Goal: Information Seeking & Learning: Learn about a topic

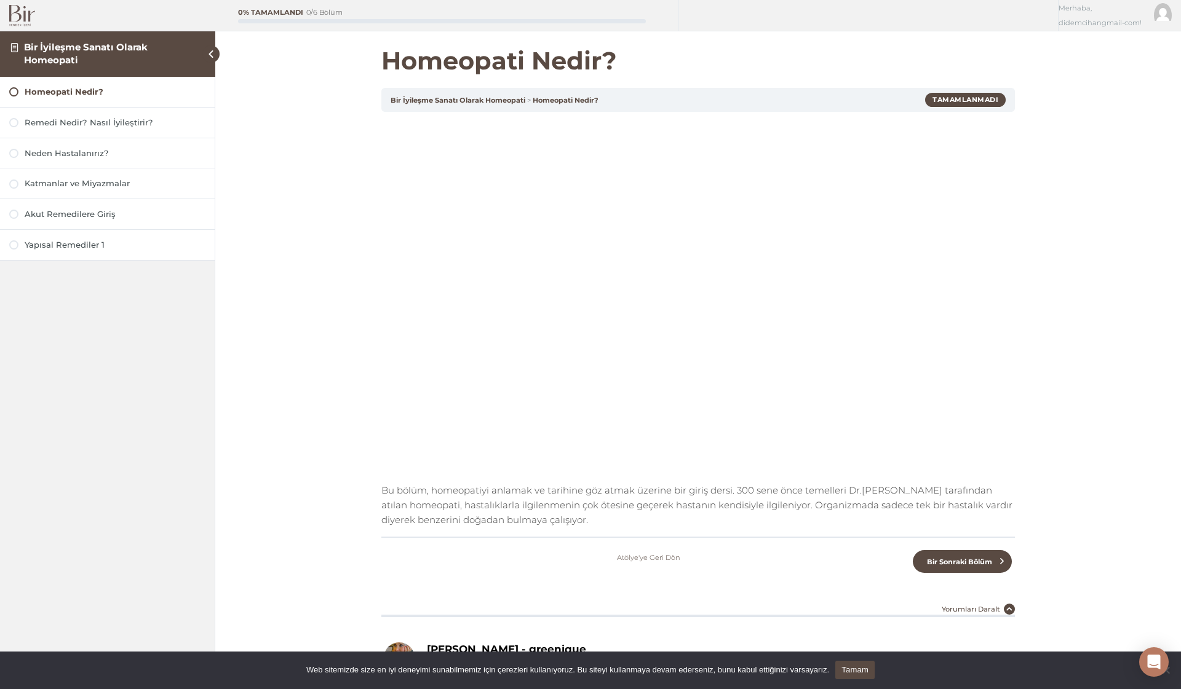
click at [14, 13] on img at bounding box center [22, 16] width 26 height 22
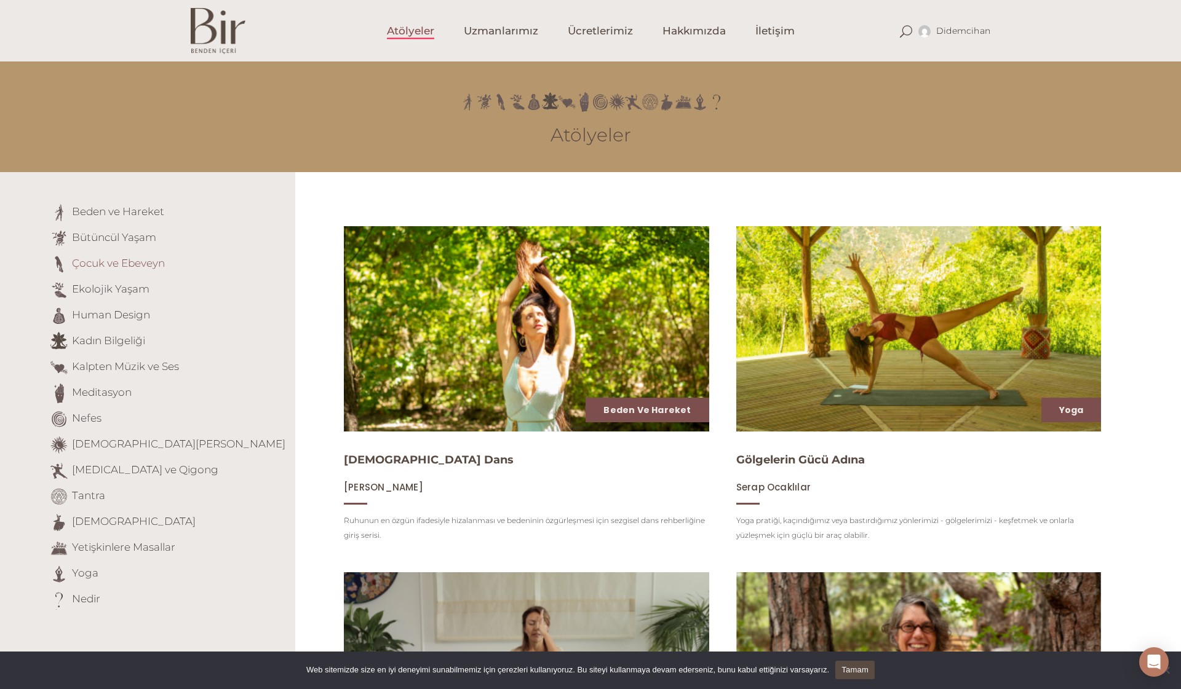
click at [143, 260] on link "Çocuk ve Ebeveyn" at bounding box center [118, 263] width 93 height 12
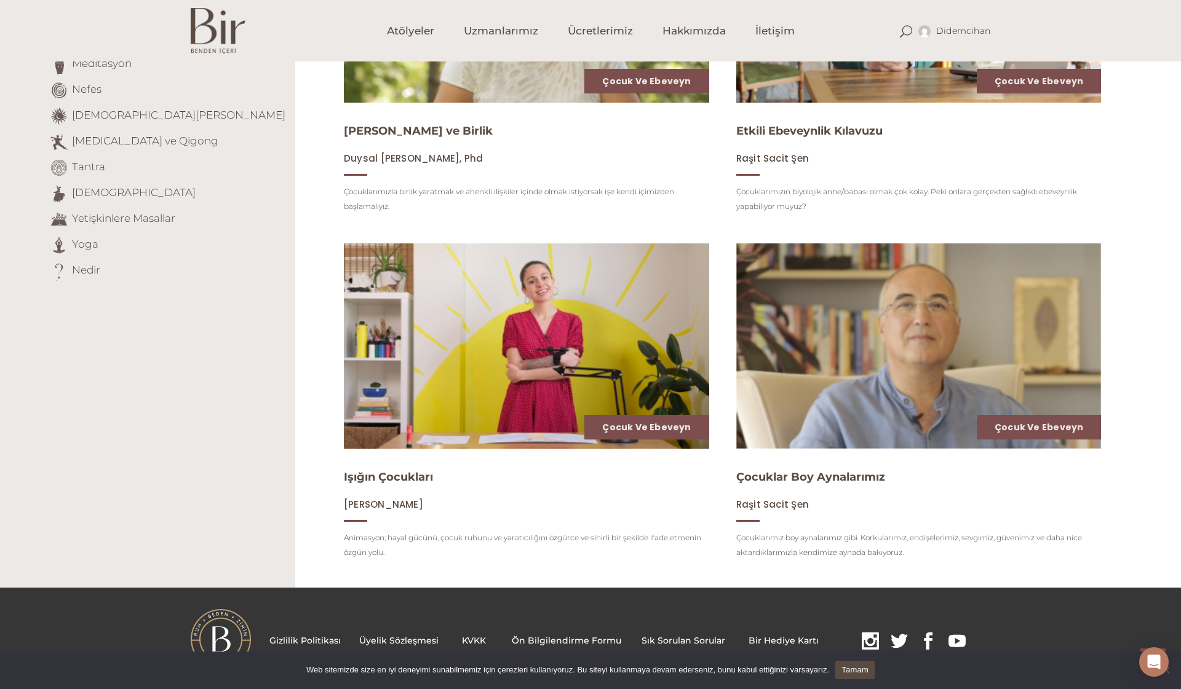
scroll to position [337, 0]
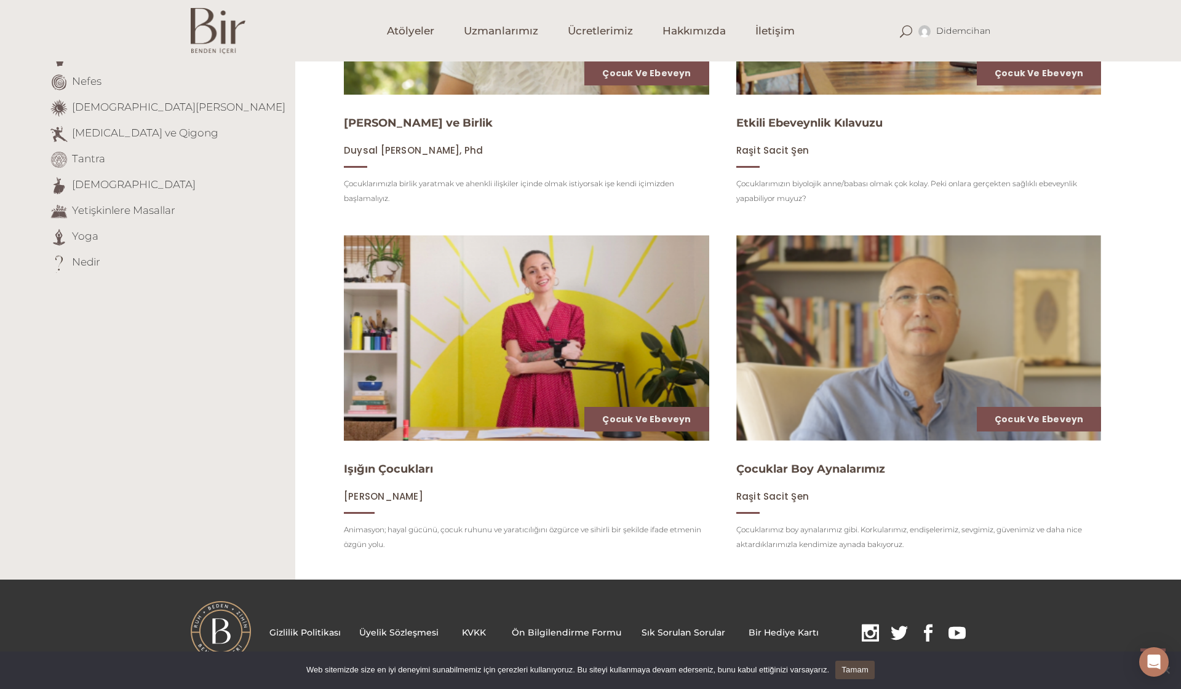
click at [509, 366] on img at bounding box center [526, 338] width 376 height 212
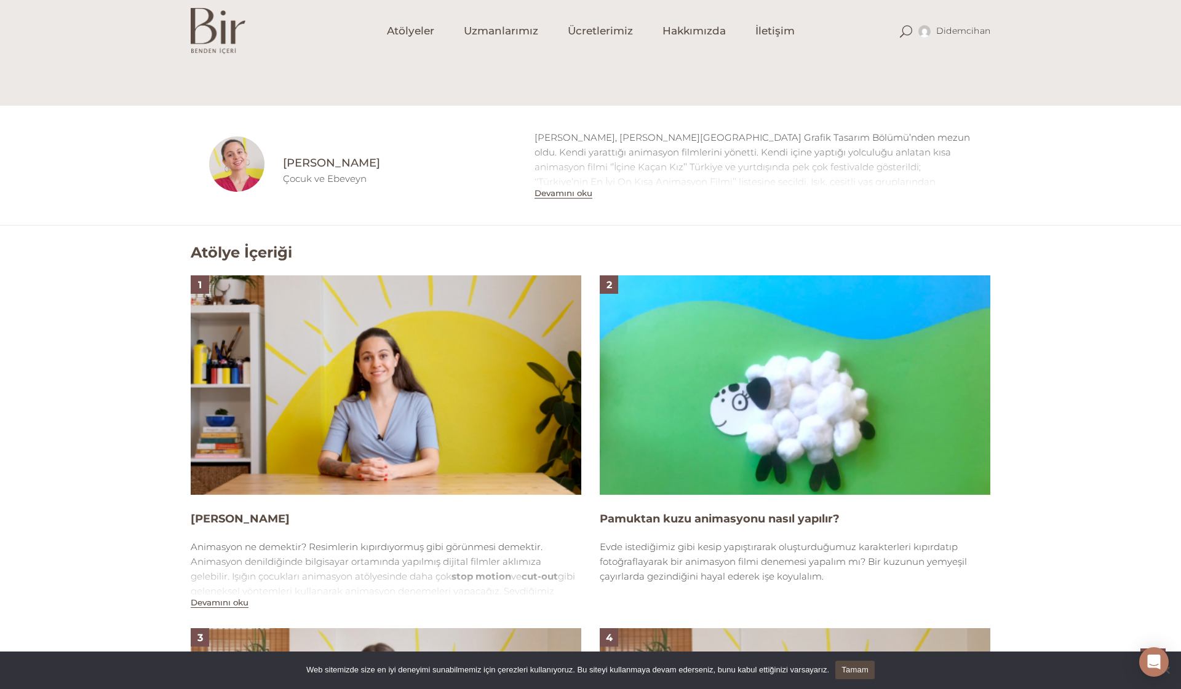
scroll to position [664, 0]
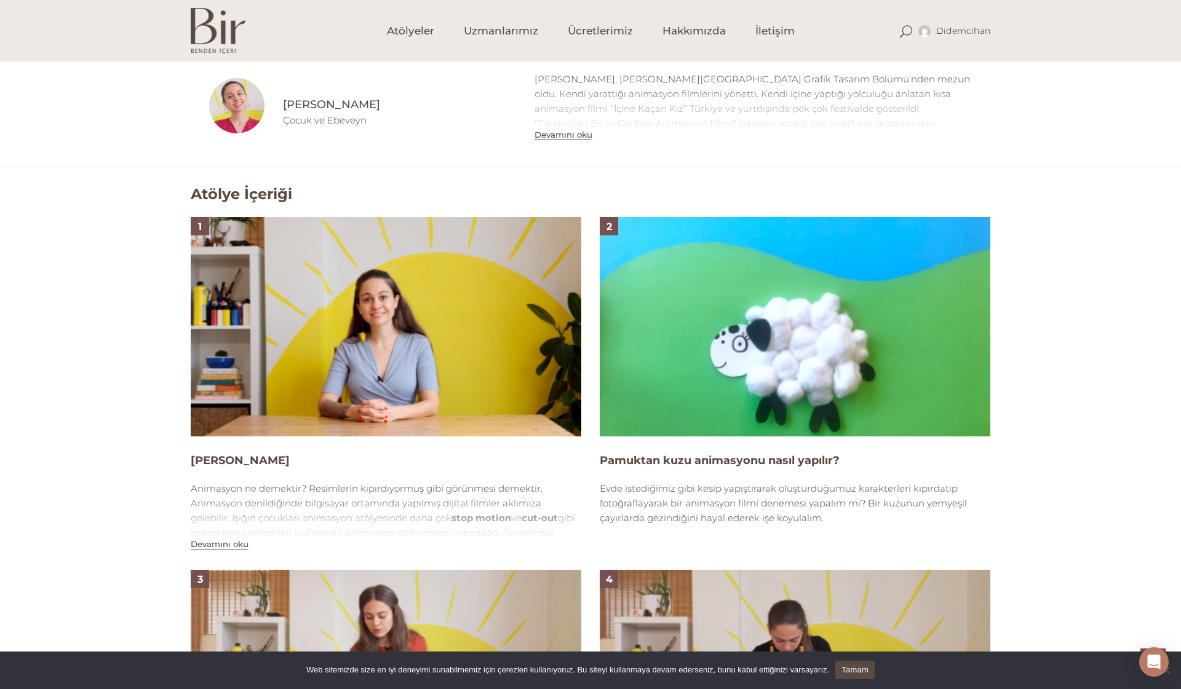
click at [347, 366] on img at bounding box center [386, 327] width 391 height 220
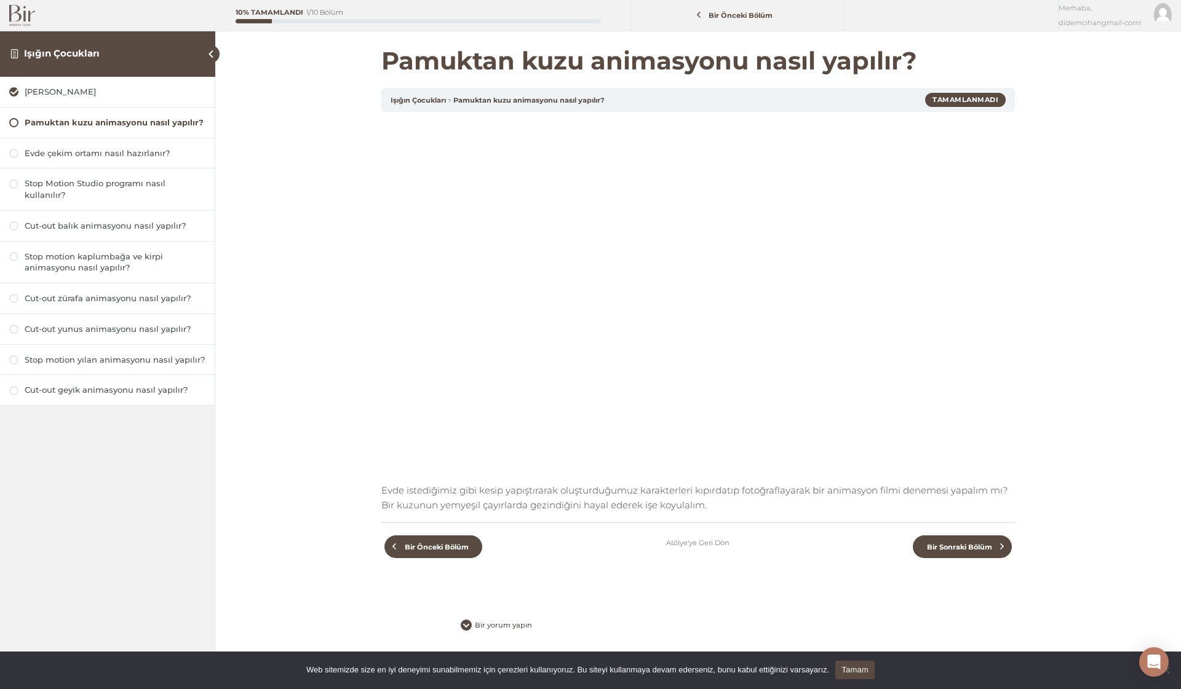
click at [181, 392] on div "Cut-out geyik animasyonu nasıl yapılır?" at bounding box center [107, 390] width 215 height 30
click at [121, 391] on div "Cut-out geyik animasyonu nasıl yapılır?" at bounding box center [107, 390] width 215 height 30
click at [128, 386] on div "Cut-out geyik animasyonu nasıl yapılır?" at bounding box center [115, 390] width 181 height 12
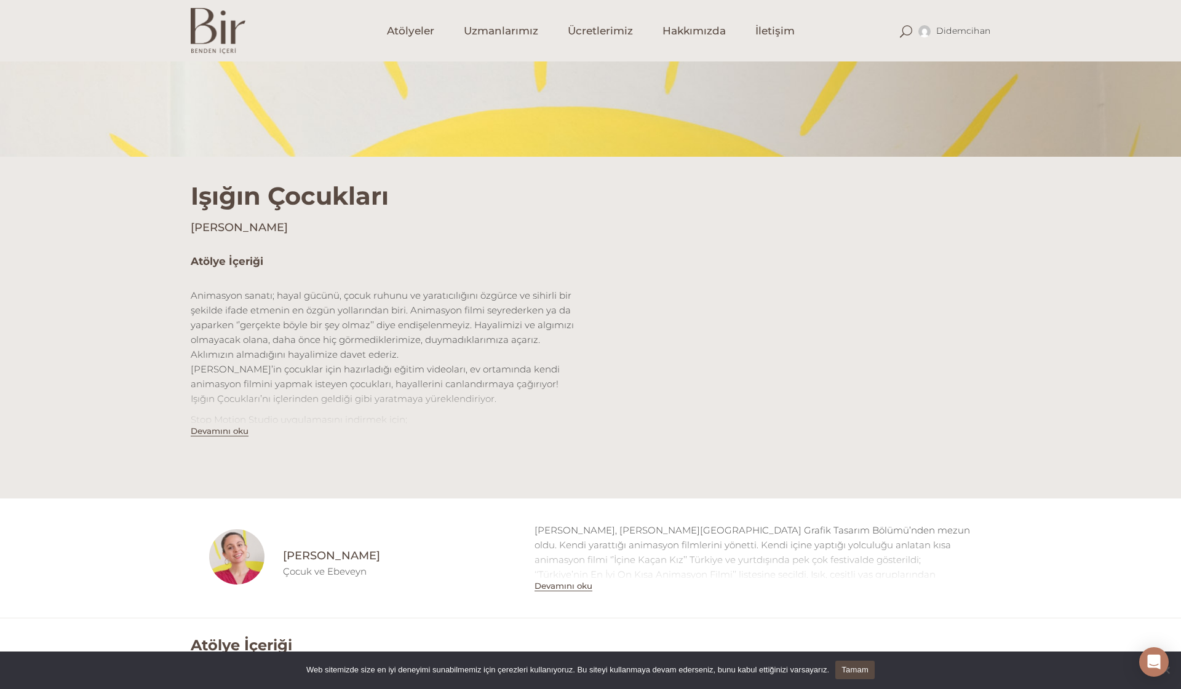
scroll to position [115, 0]
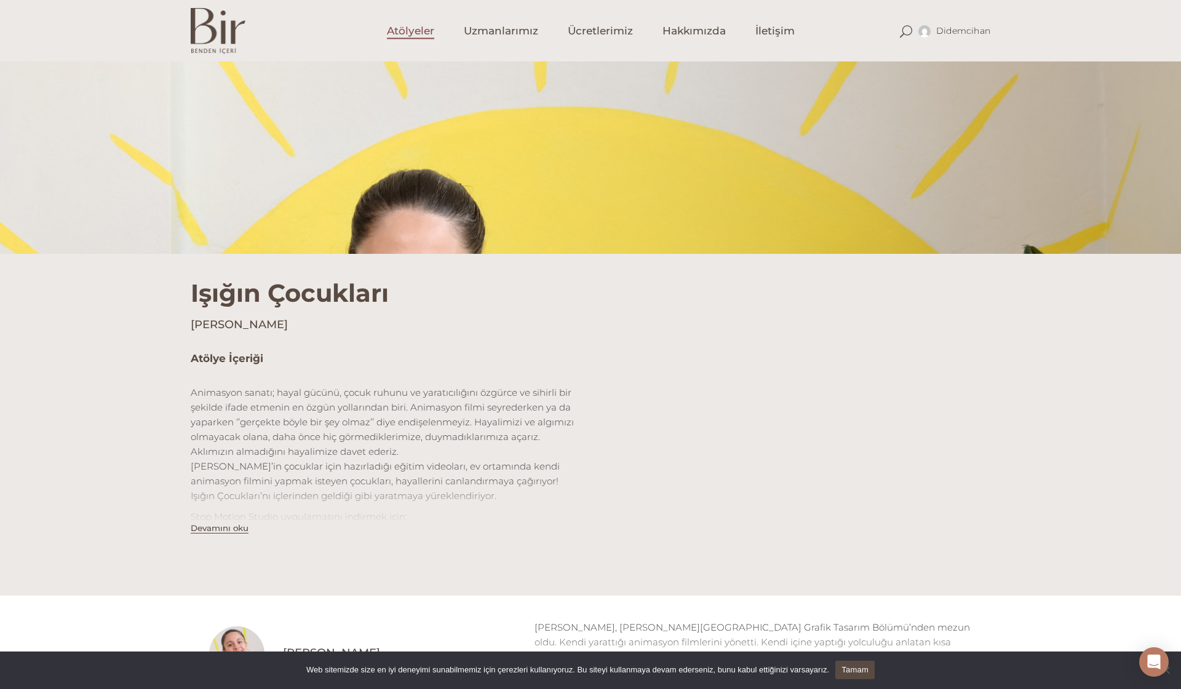
click at [416, 34] on span "Atölyeler" at bounding box center [410, 31] width 47 height 14
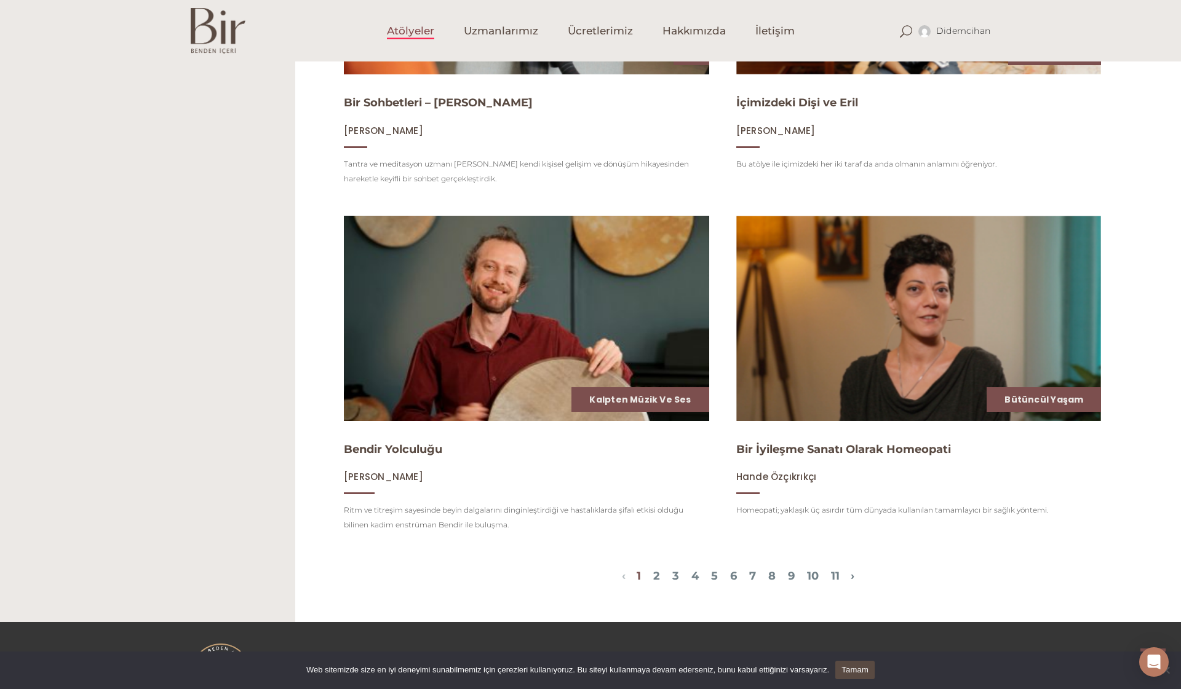
scroll to position [1411, 0]
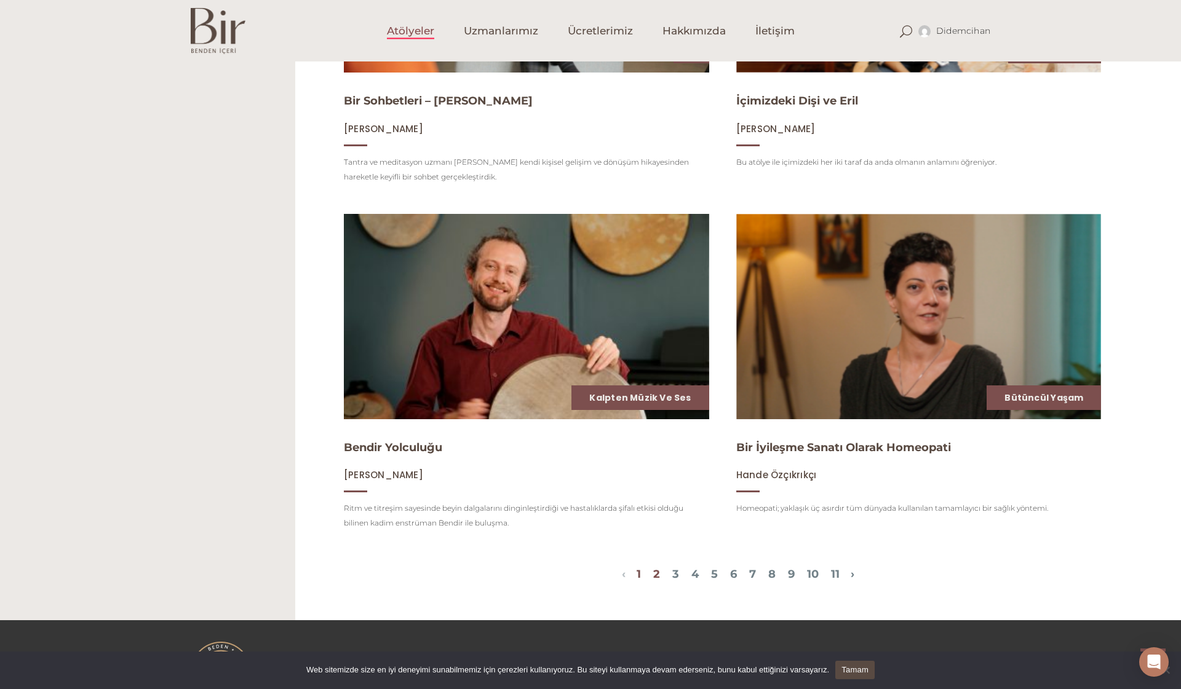
click at [653, 574] on link "2" at bounding box center [656, 575] width 7 height 14
click at [653, 573] on link "2" at bounding box center [656, 575] width 7 height 14
click at [854, 573] on link "›" at bounding box center [853, 575] width 4 height 14
click at [854, 574] on link "›" at bounding box center [853, 575] width 4 height 14
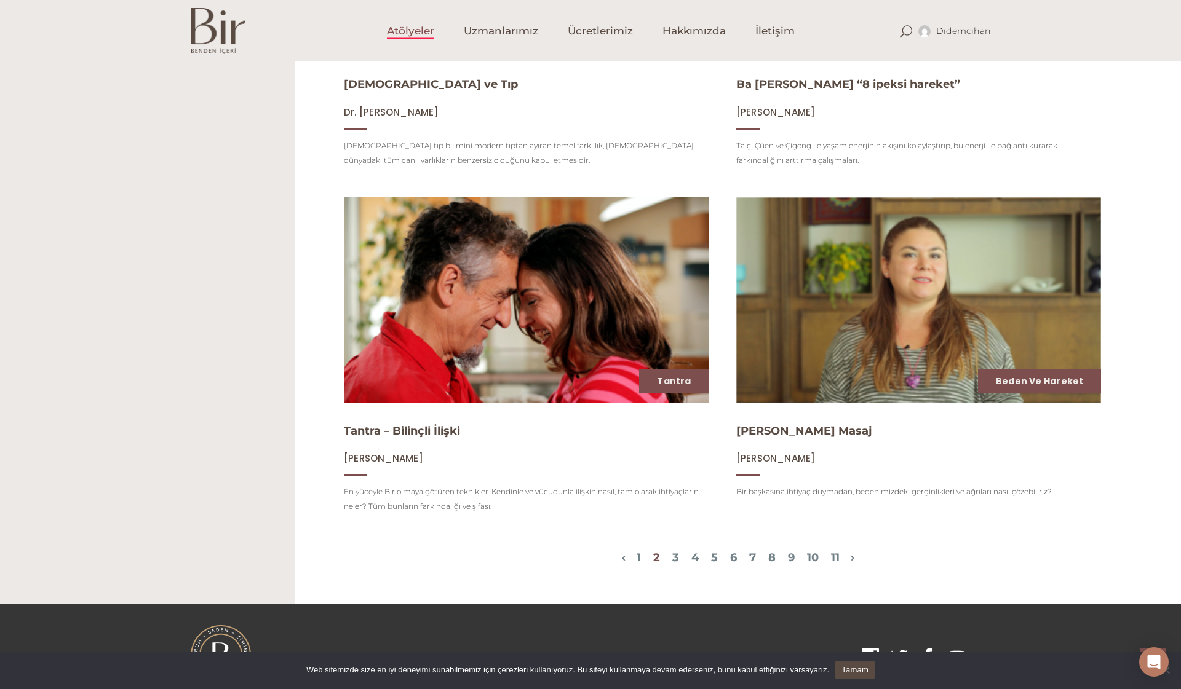
scroll to position [1427, 0]
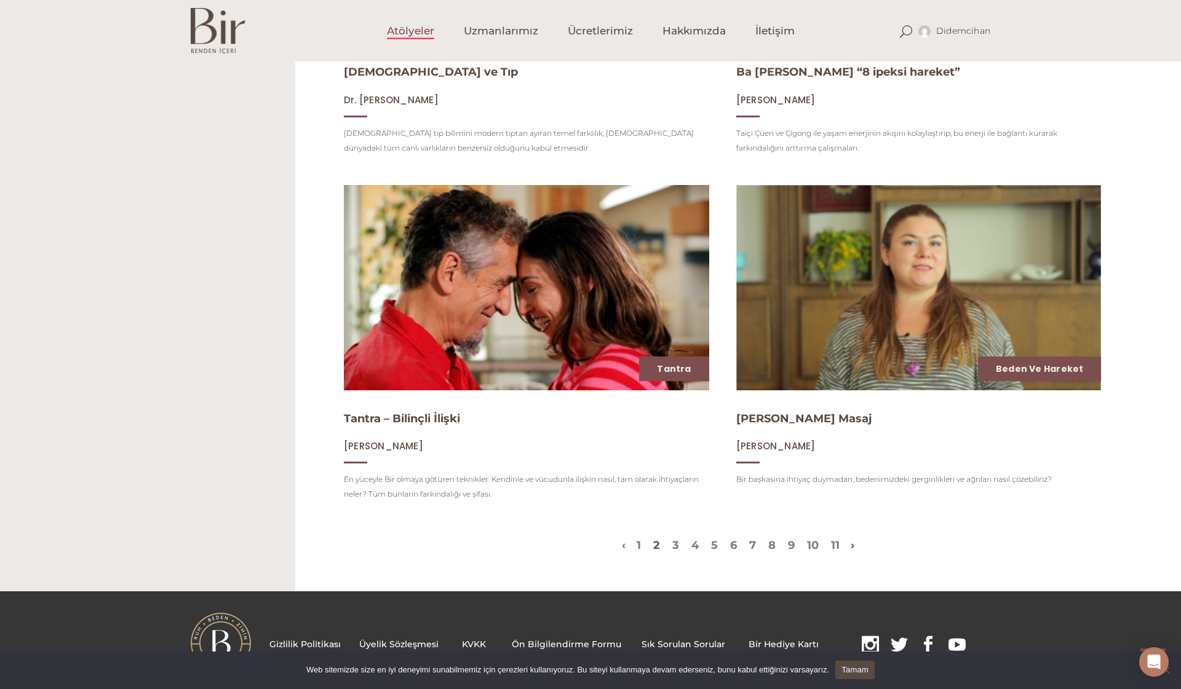
click at [854, 542] on link "›" at bounding box center [853, 546] width 4 height 14
click at [854, 546] on link "›" at bounding box center [853, 546] width 4 height 14
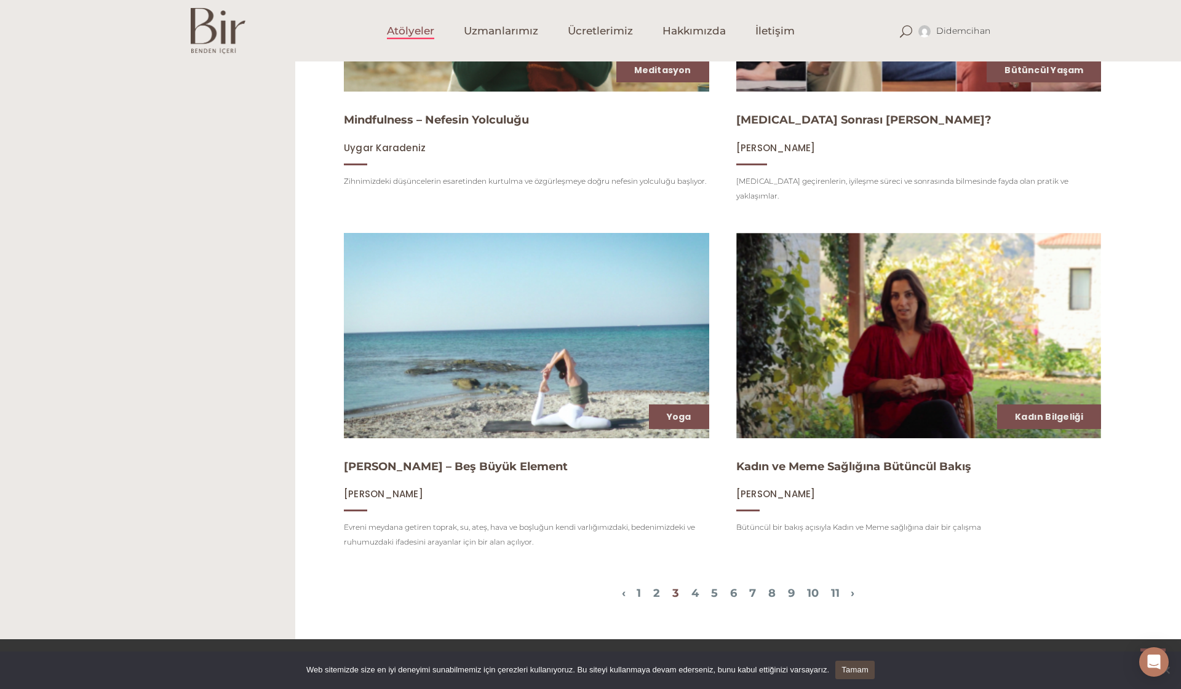
scroll to position [1380, 0]
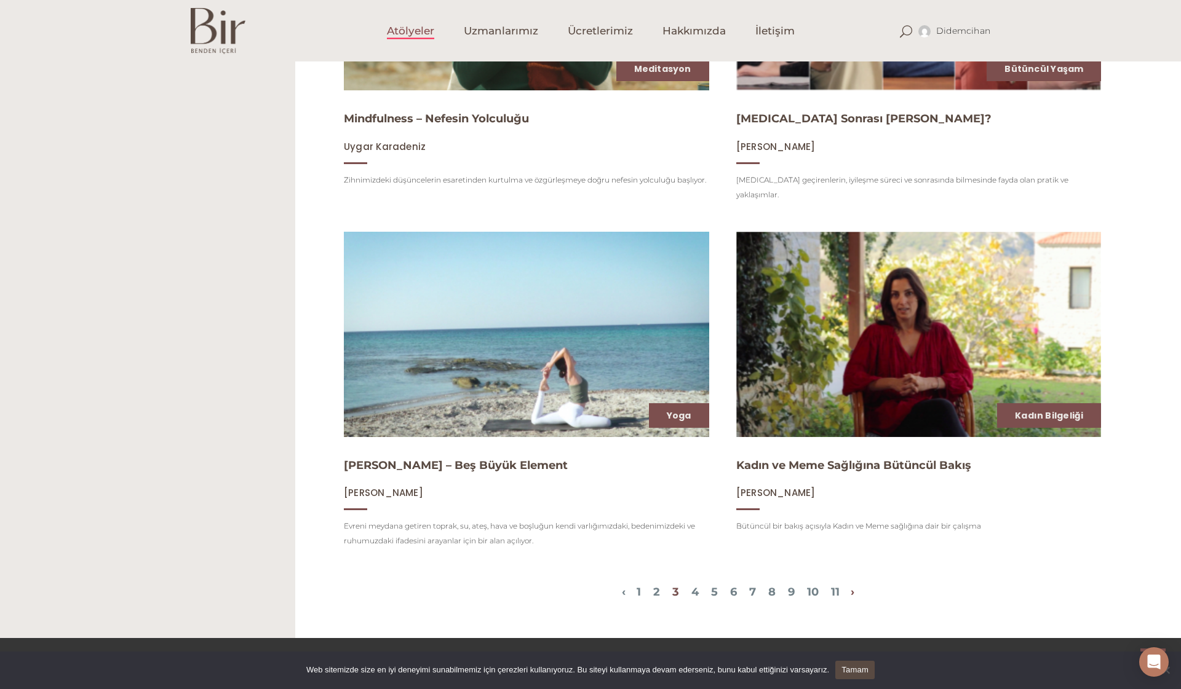
click at [854, 585] on link "›" at bounding box center [853, 592] width 4 height 14
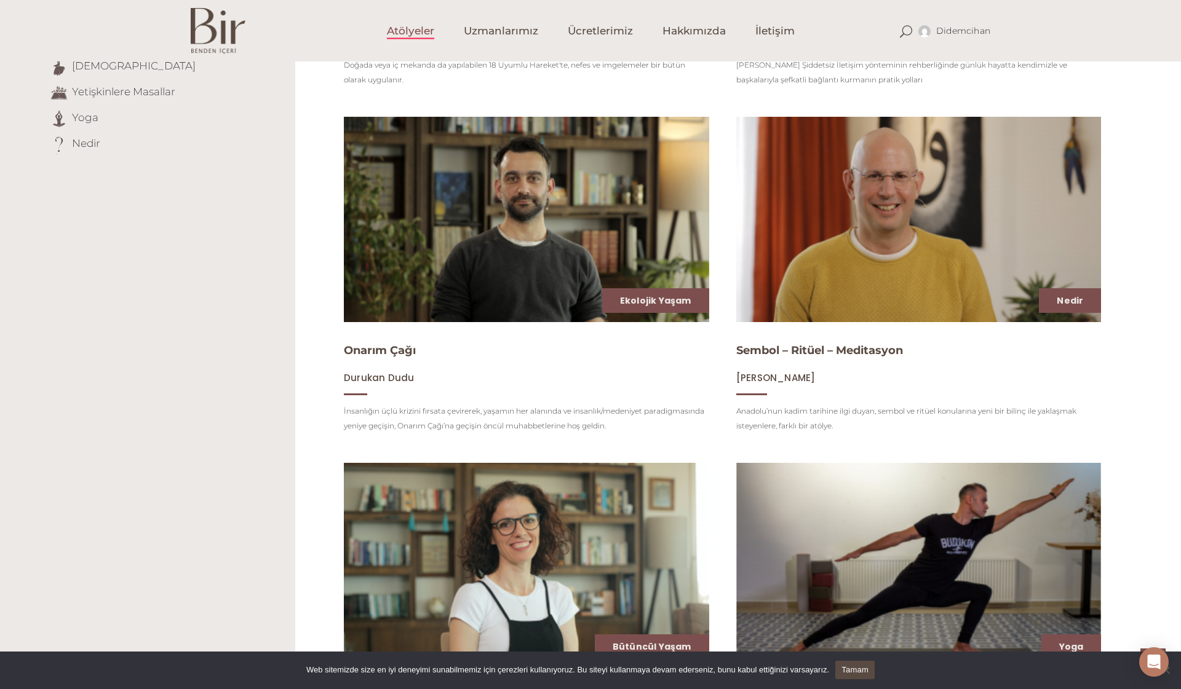
scroll to position [194, 0]
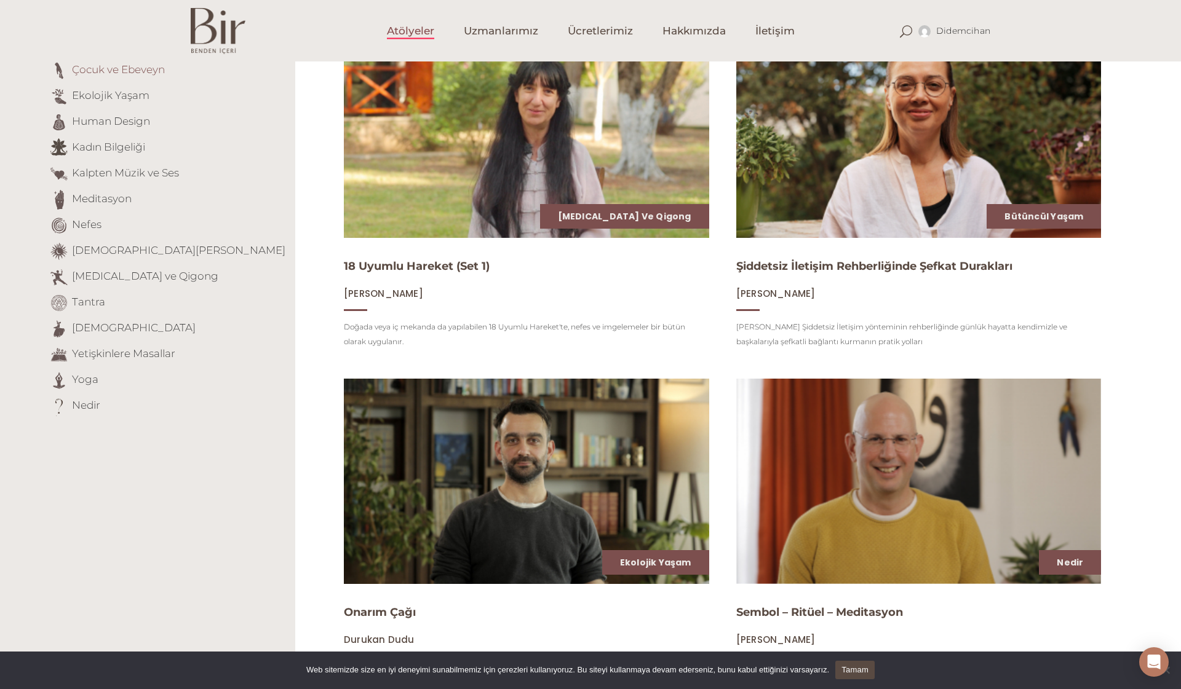
click at [96, 74] on link "Çocuk ve Ebeveyn" at bounding box center [118, 69] width 93 height 12
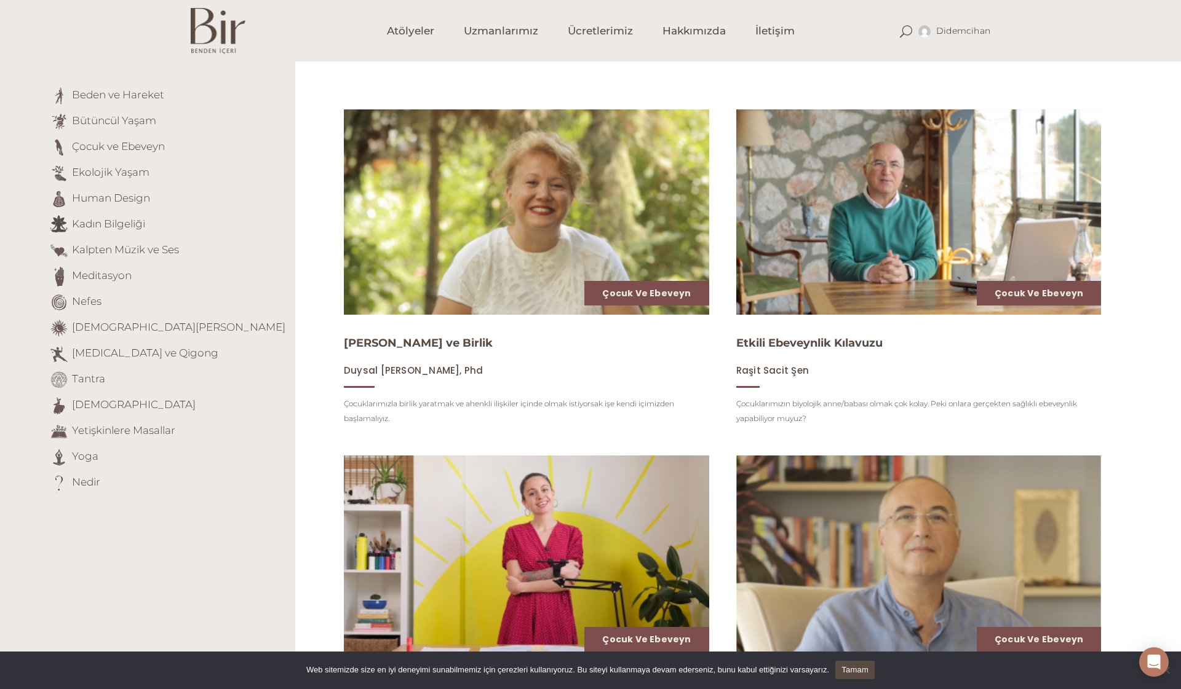
scroll to position [54, 0]
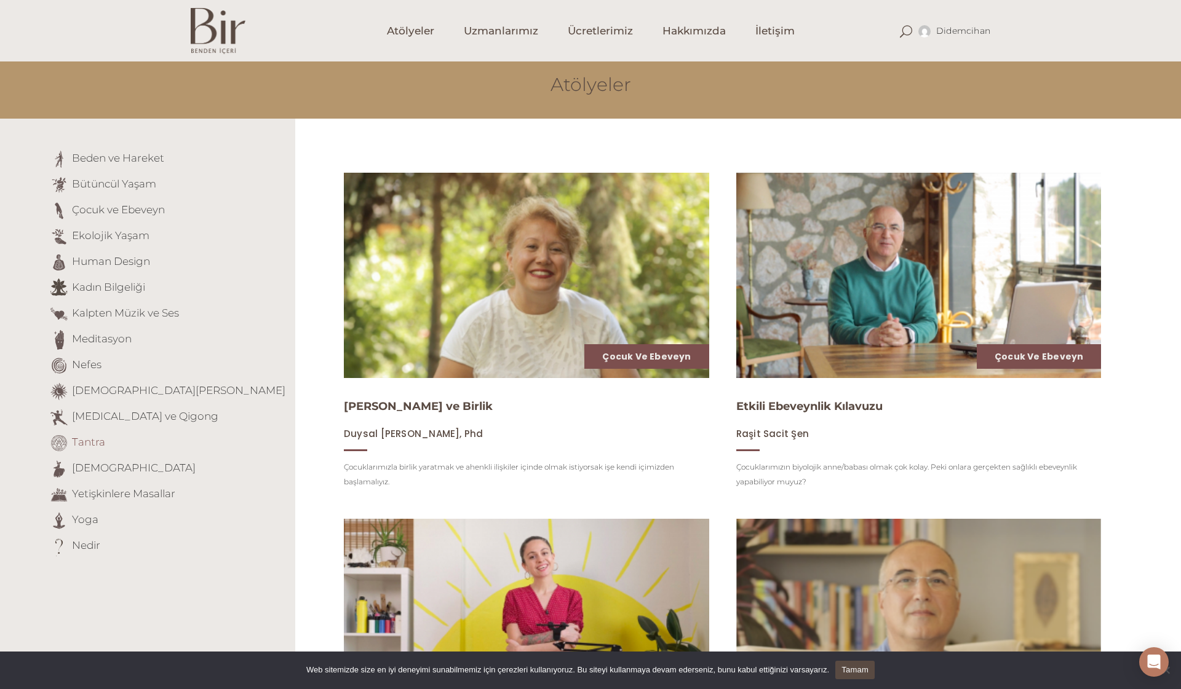
click at [85, 443] on link "Tantra" at bounding box center [88, 442] width 33 height 12
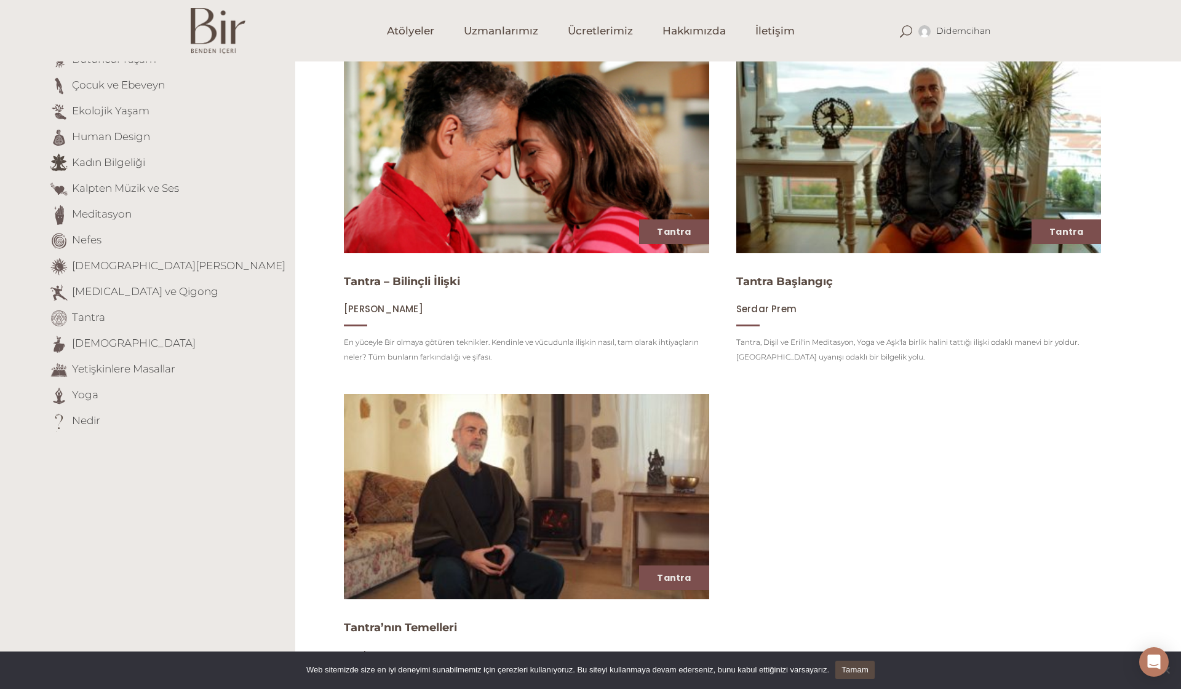
scroll to position [181, 0]
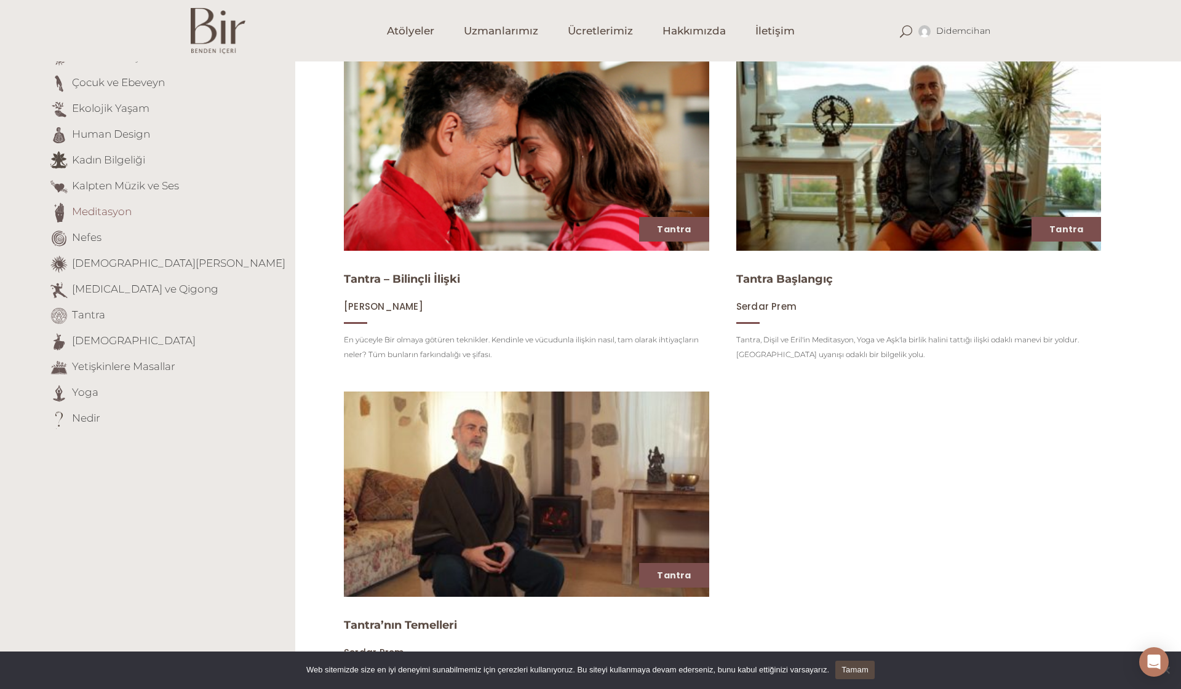
click at [90, 208] on link "Meditasyon" at bounding box center [102, 211] width 60 height 12
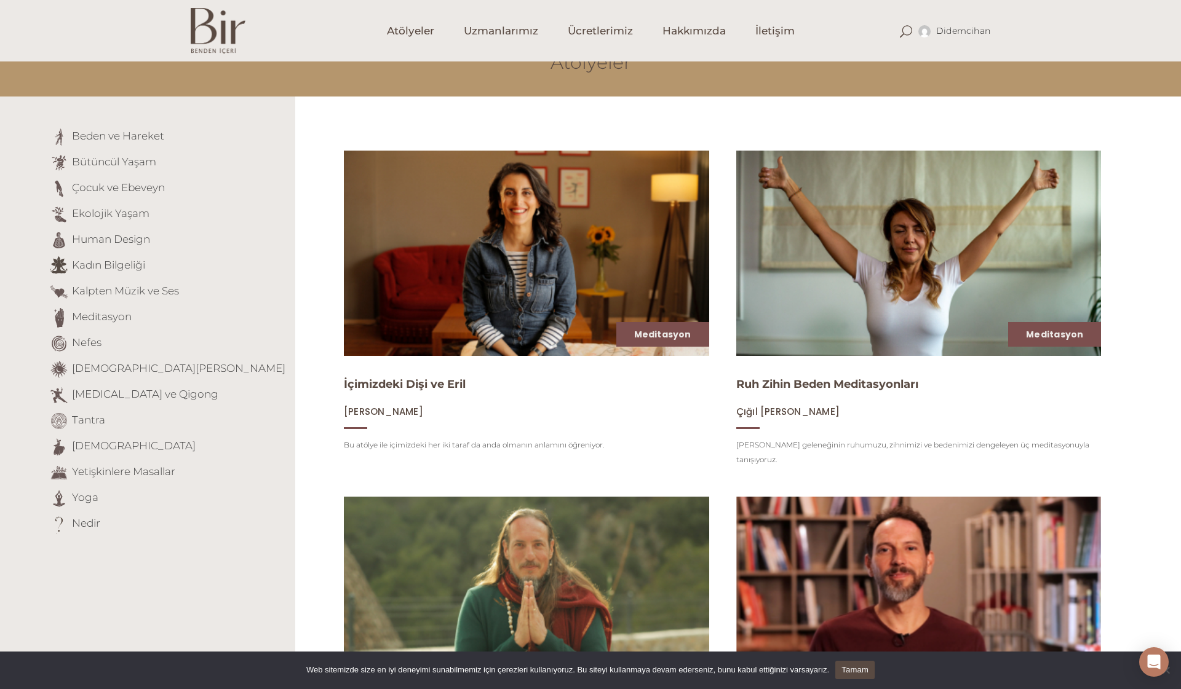
scroll to position [74, 0]
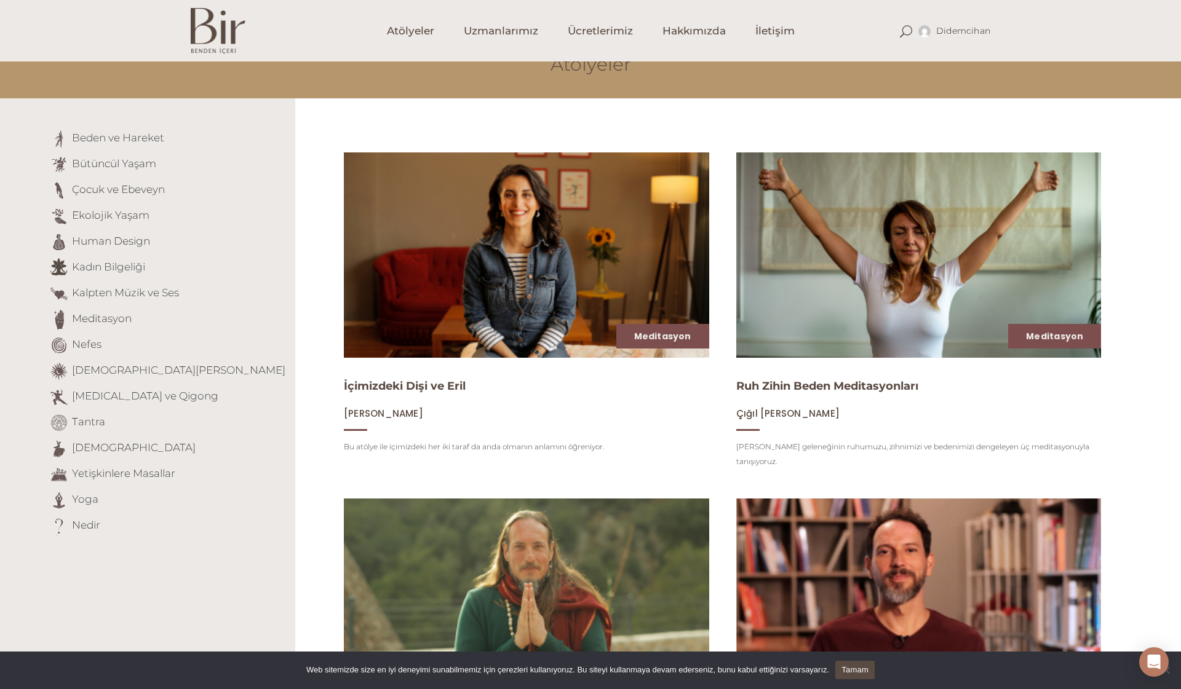
click at [183, 168] on li "Bütüncül Yaşam" at bounding box center [167, 165] width 237 height 20
click at [140, 167] on link "Bütüncül Yaşam" at bounding box center [114, 163] width 84 height 12
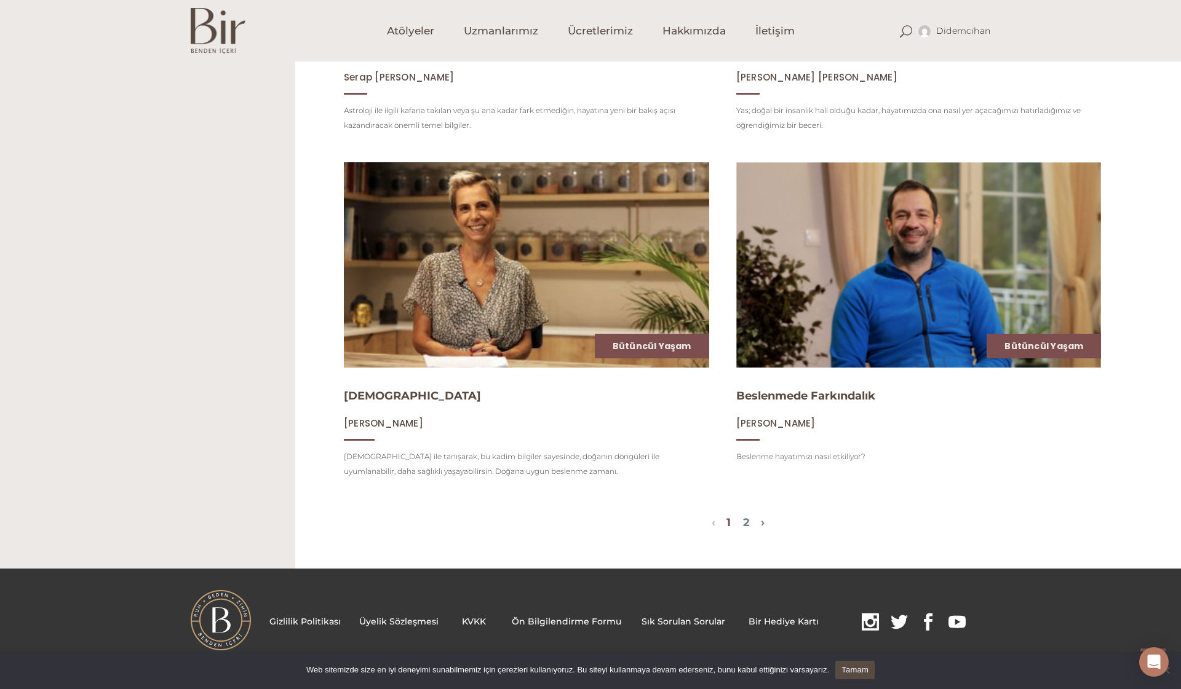
scroll to position [1434, 0]
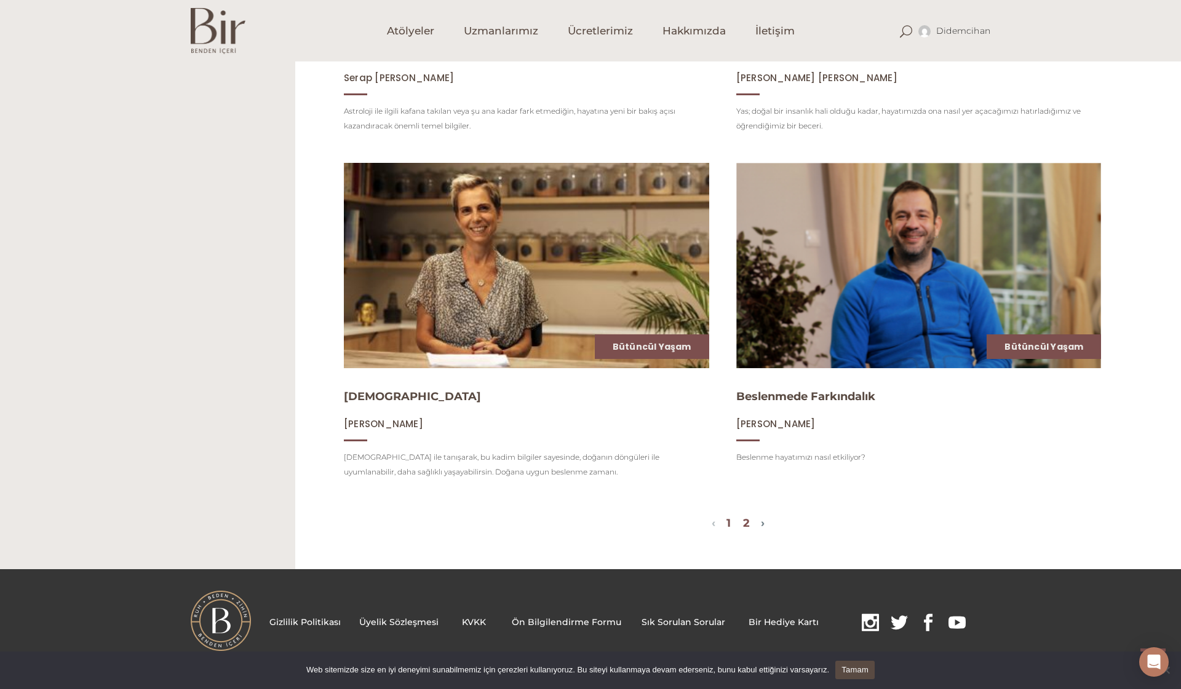
click at [745, 520] on link "2" at bounding box center [746, 524] width 7 height 14
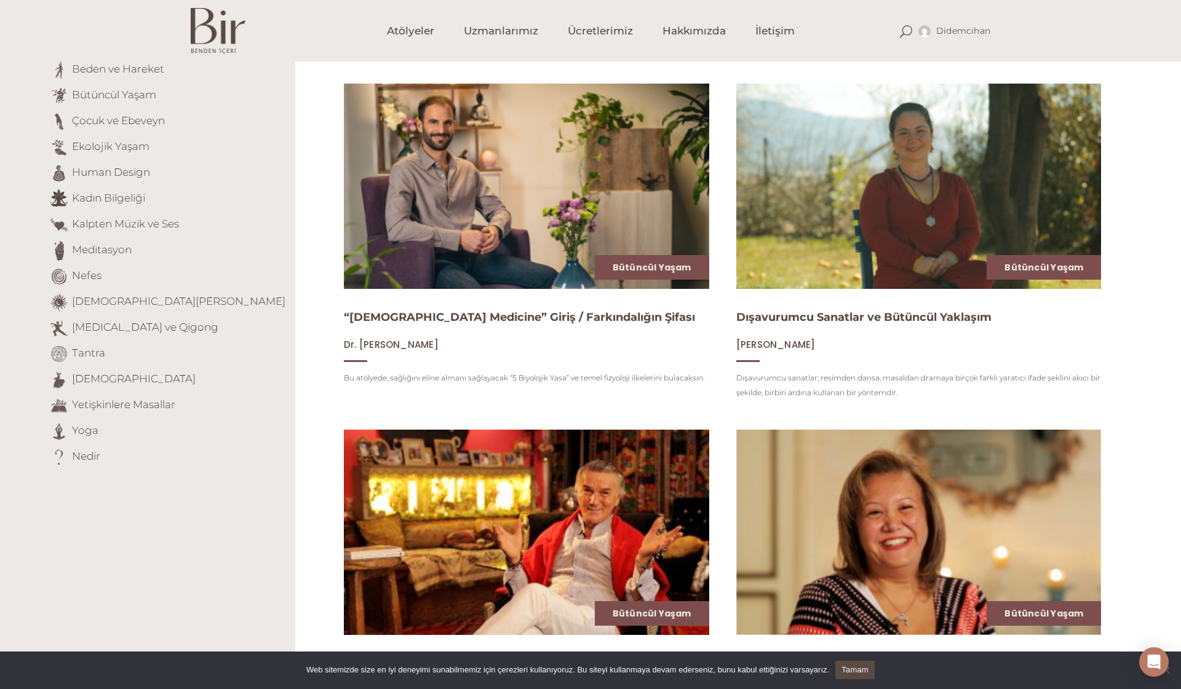
scroll to position [97, 0]
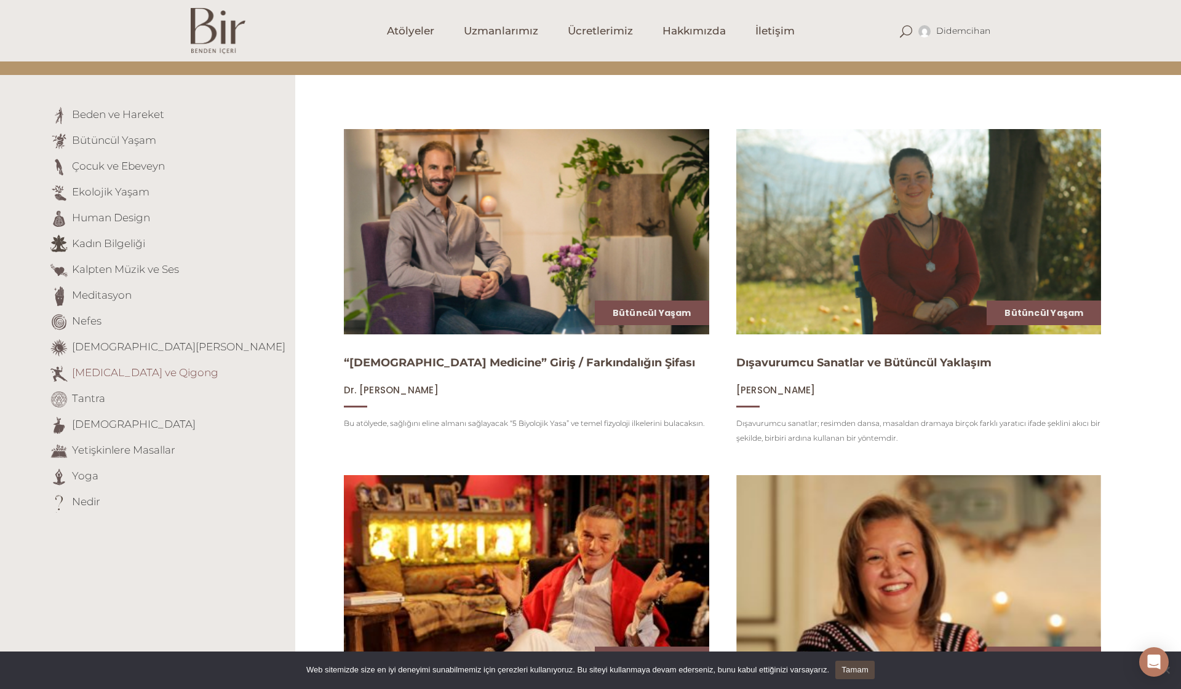
click at [101, 371] on link "Tai Chi ve Qigong" at bounding box center [145, 373] width 146 height 12
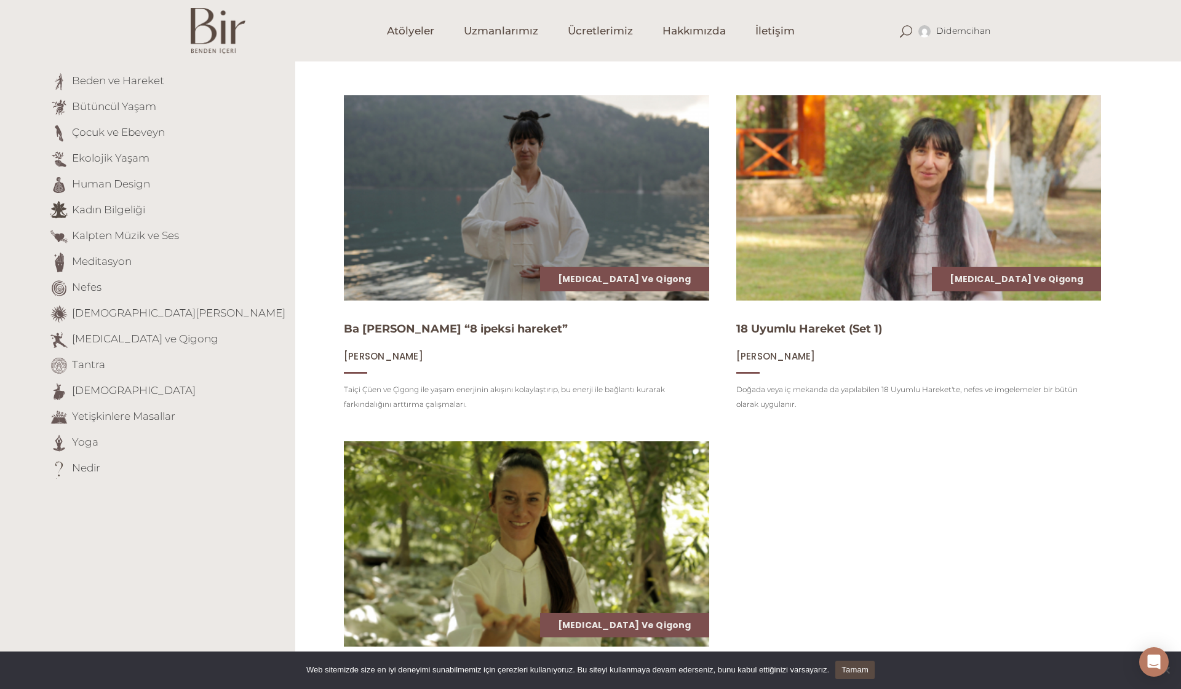
scroll to position [130, 0]
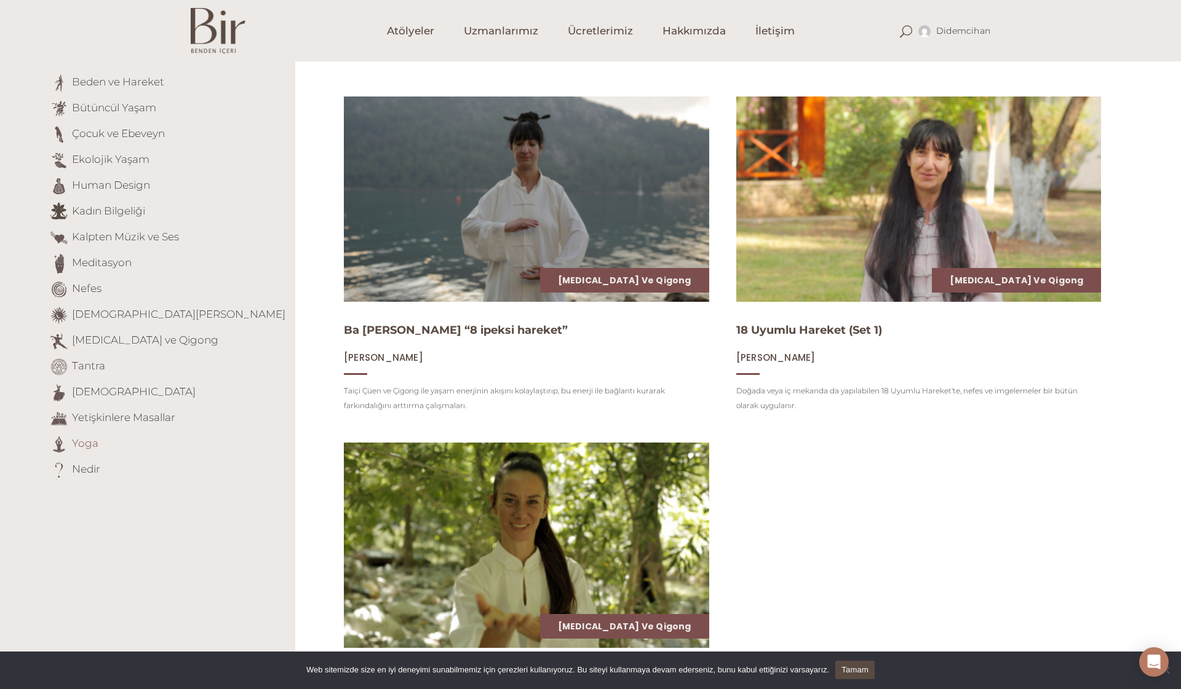
click at [83, 442] on link "Yoga" at bounding box center [85, 443] width 26 height 12
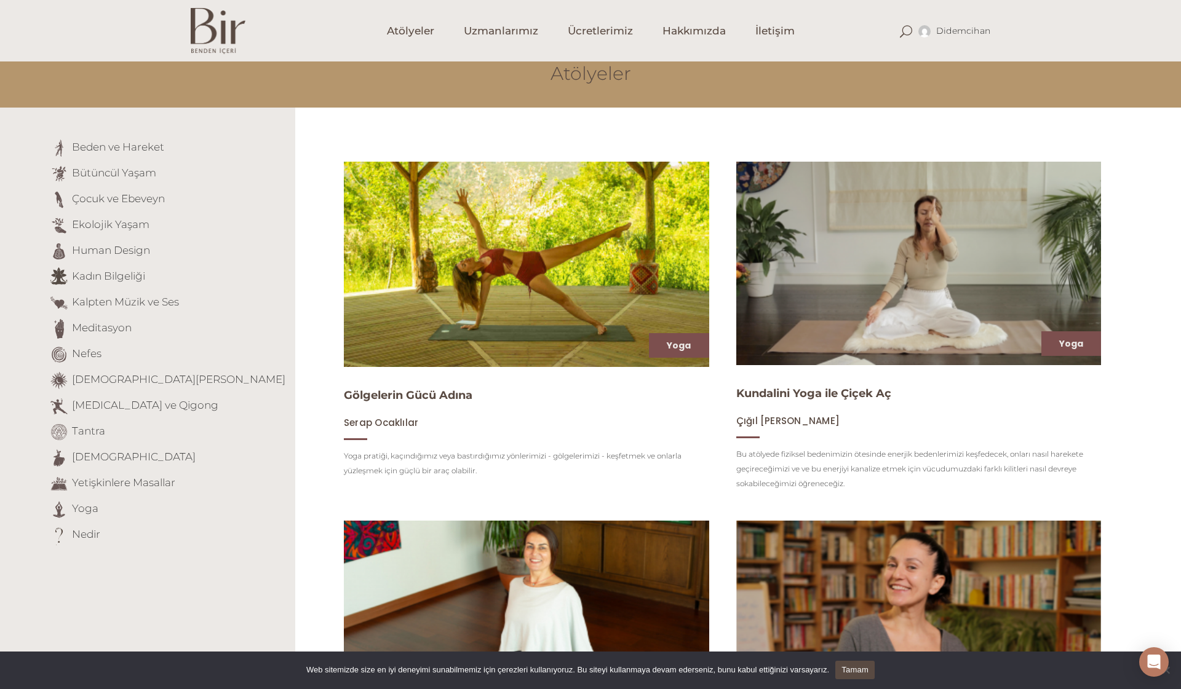
scroll to position [47, 0]
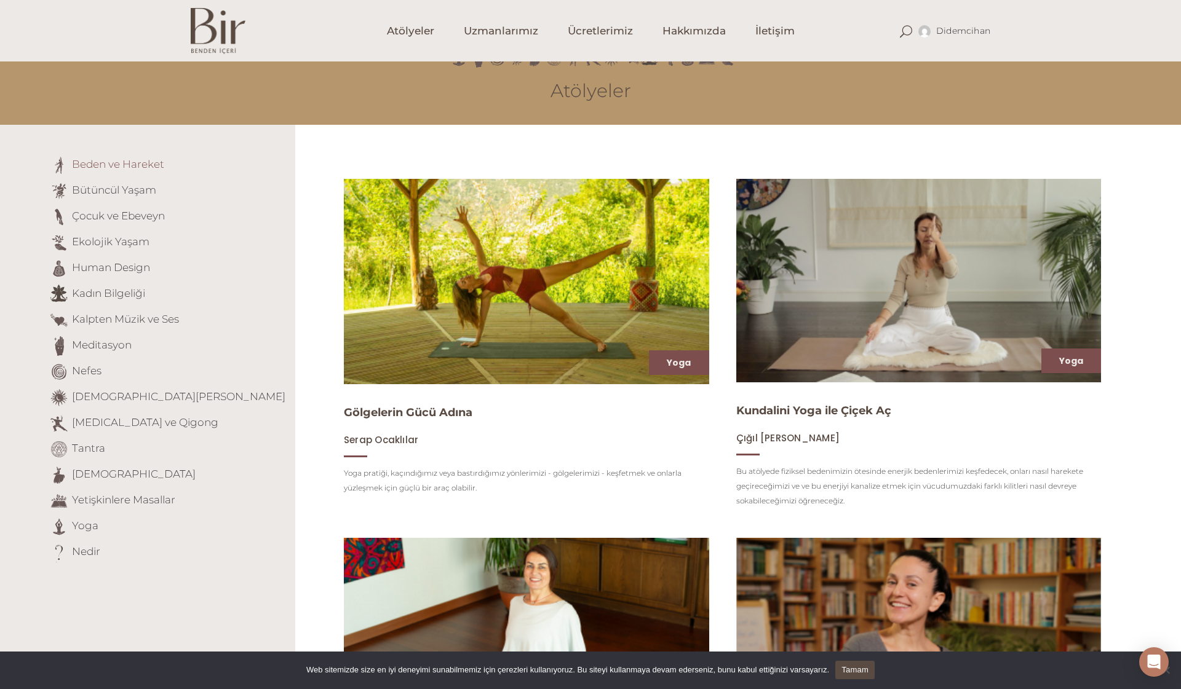
click at [119, 169] on link "Beden ve Hareket" at bounding box center [118, 164] width 92 height 12
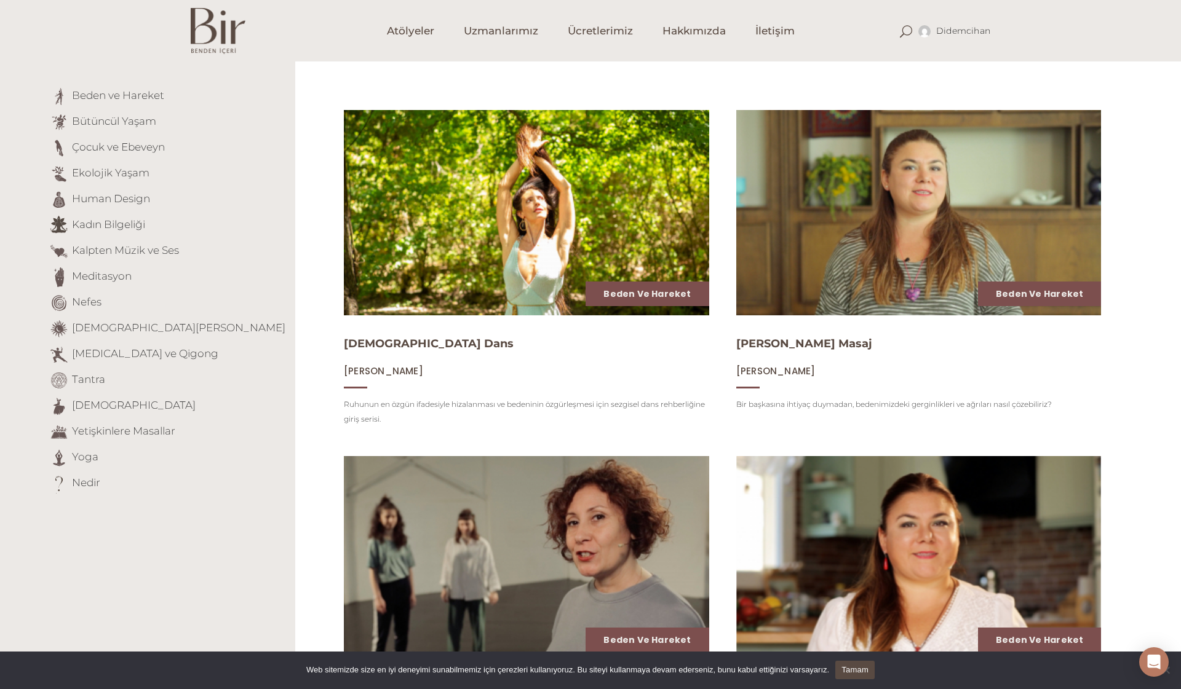
scroll to position [111, 0]
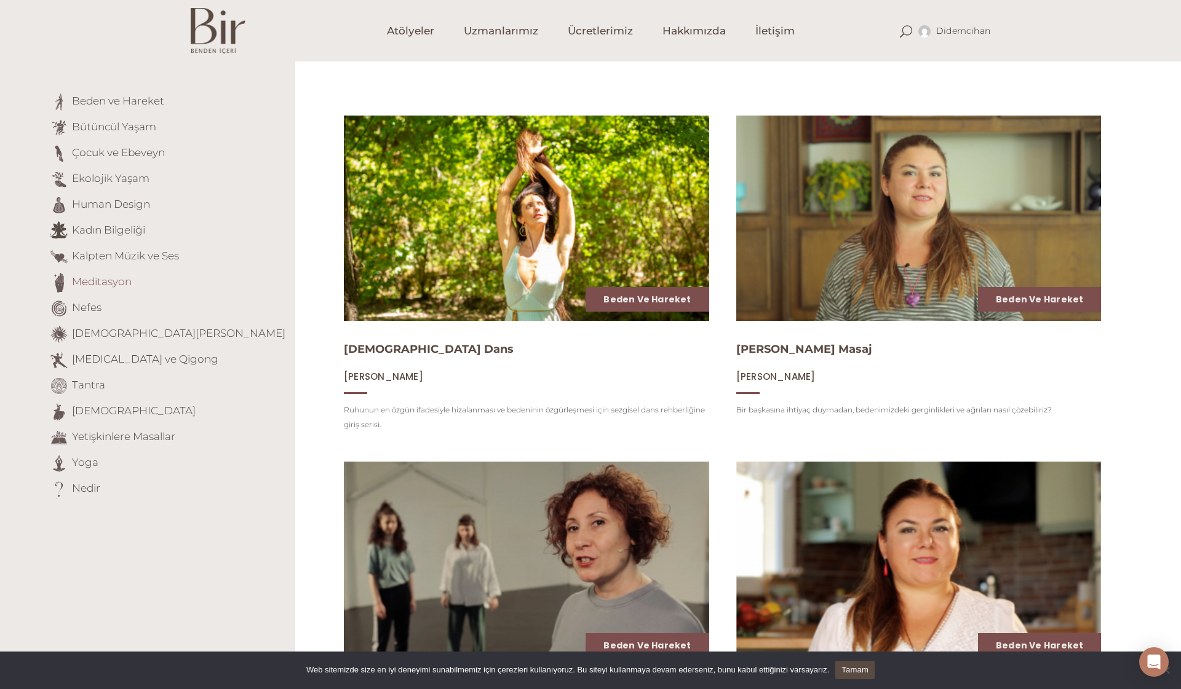
click at [117, 279] on link "Meditasyon" at bounding box center [102, 282] width 60 height 12
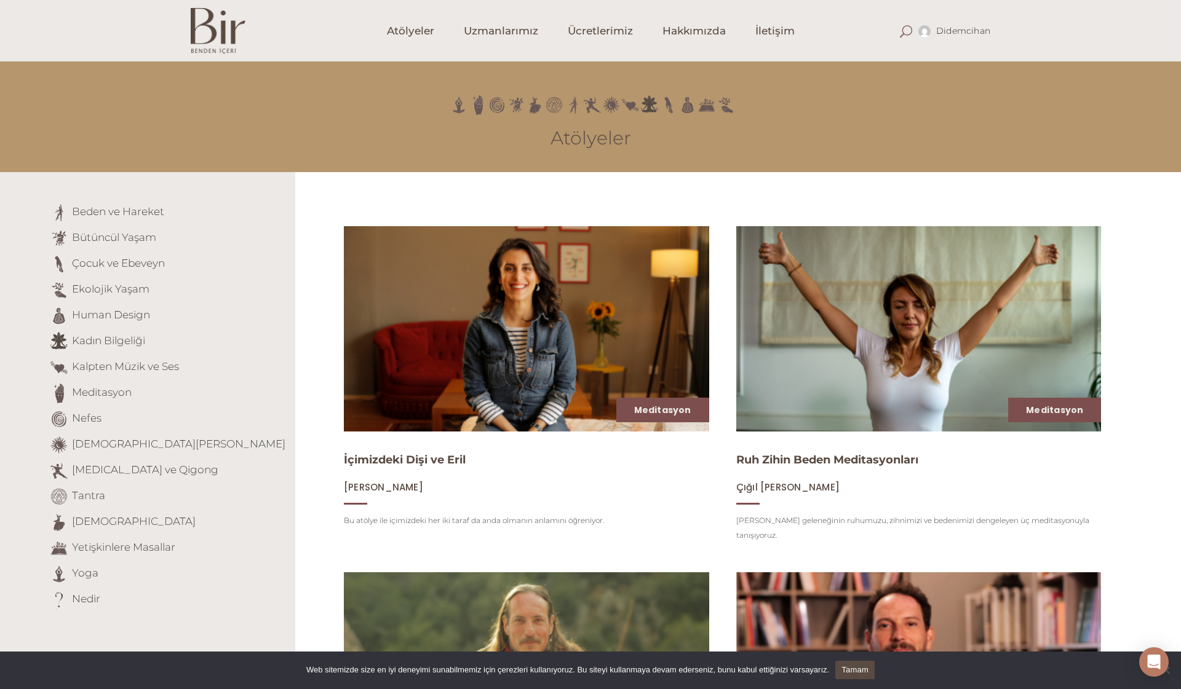
click at [901, 32] on span at bounding box center [906, 31] width 12 height 12
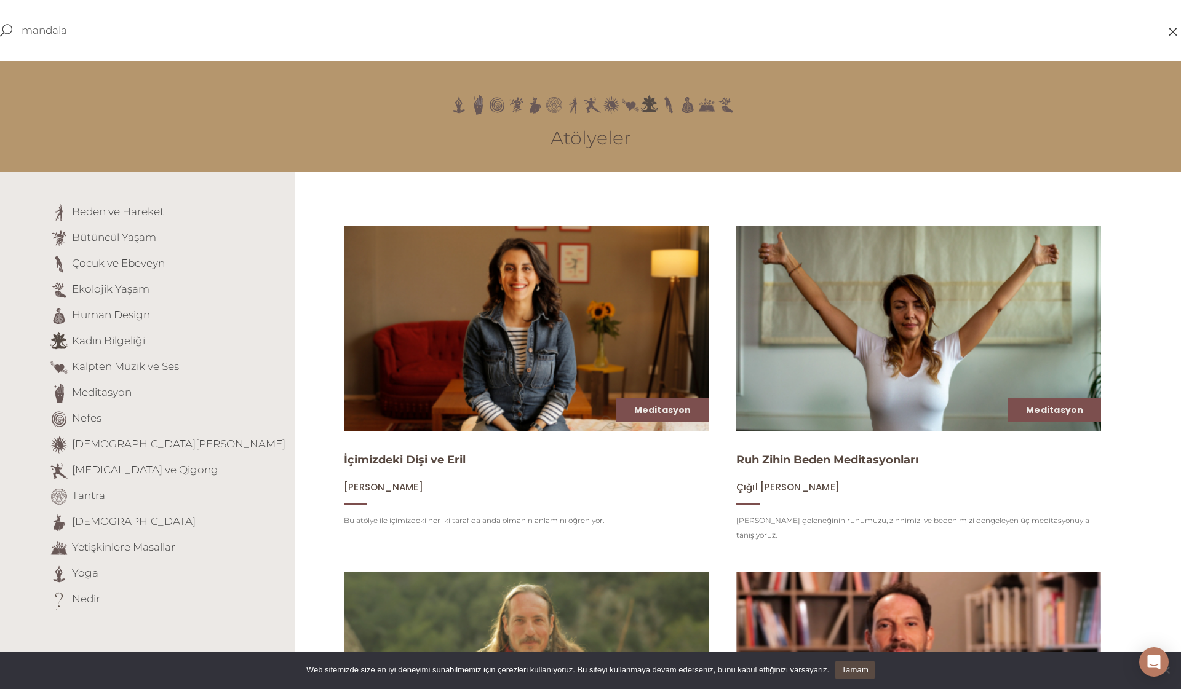
type input "mandala"
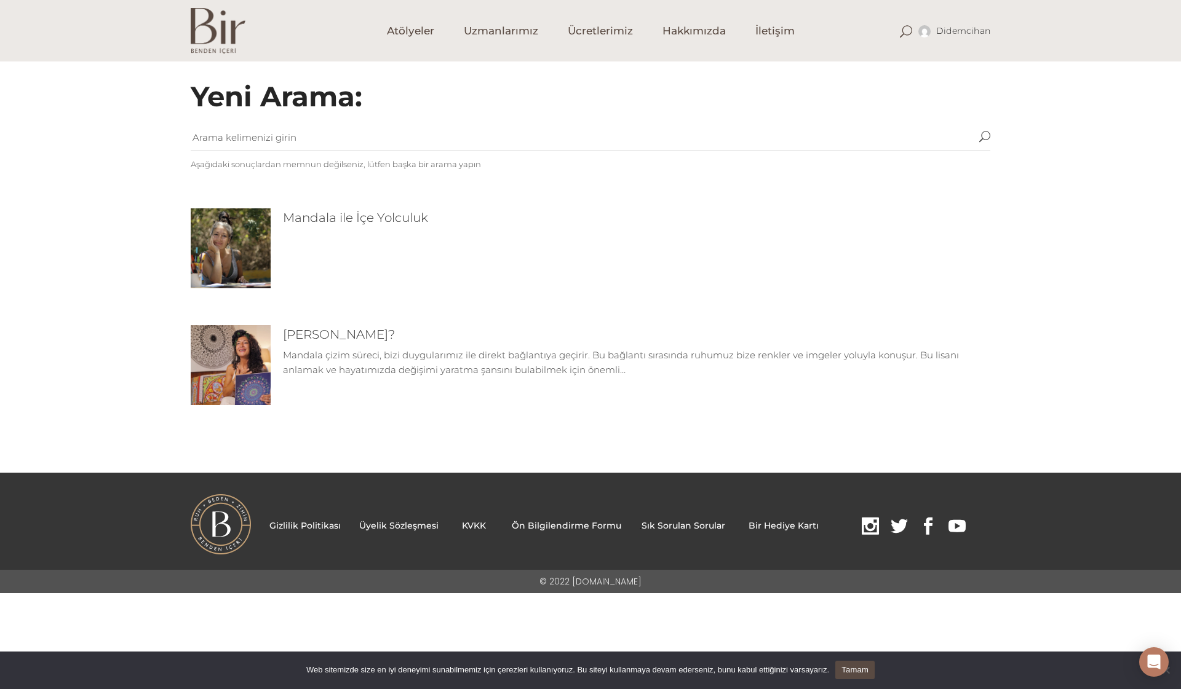
click at [245, 261] on img at bounding box center [231, 248] width 80 height 80
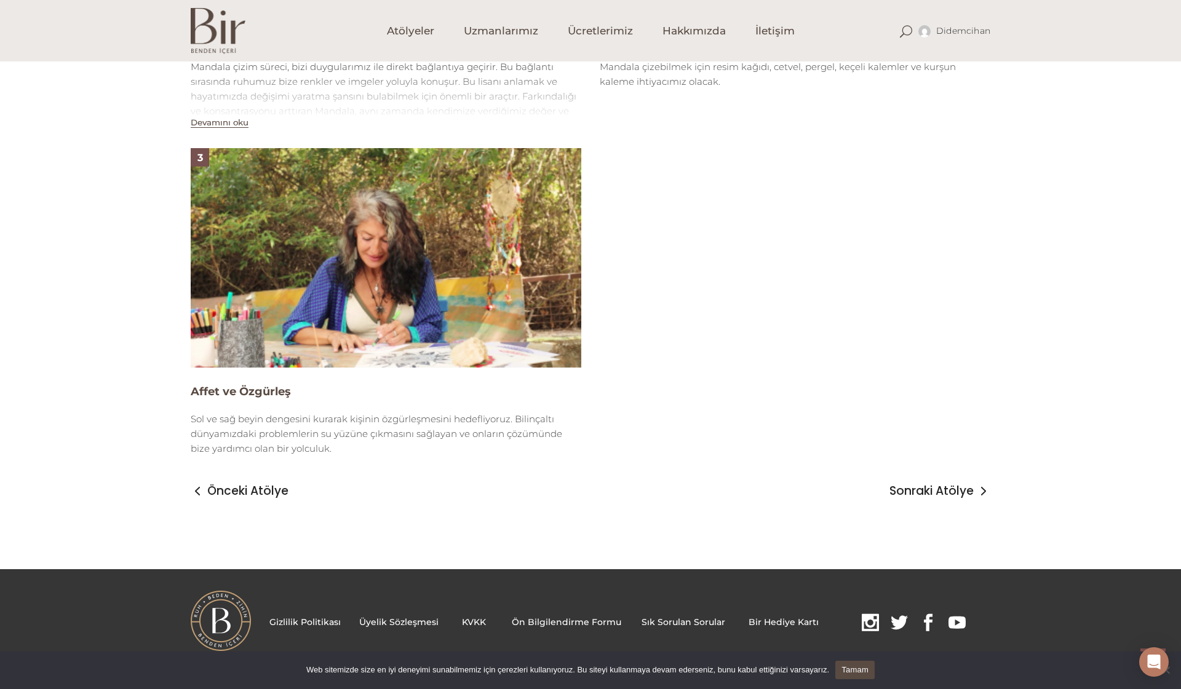
scroll to position [1085, 0]
click at [929, 491] on span "Sonraki Atölye" at bounding box center [931, 492] width 84 height 15
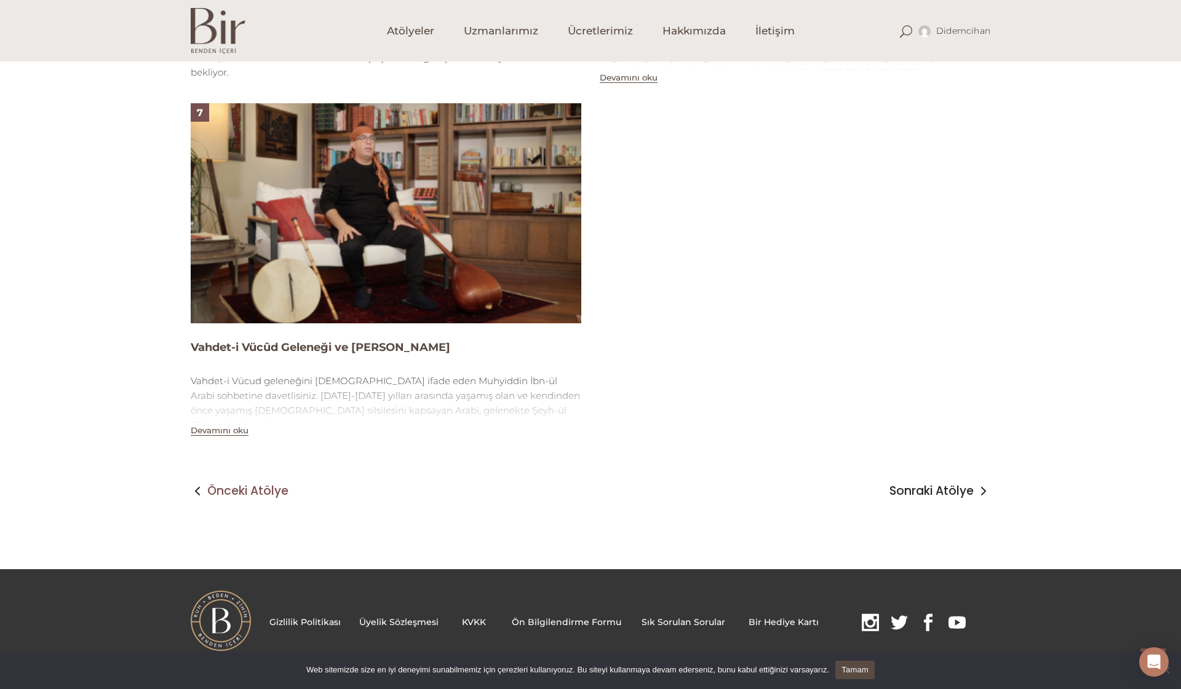
scroll to position [1895, 0]
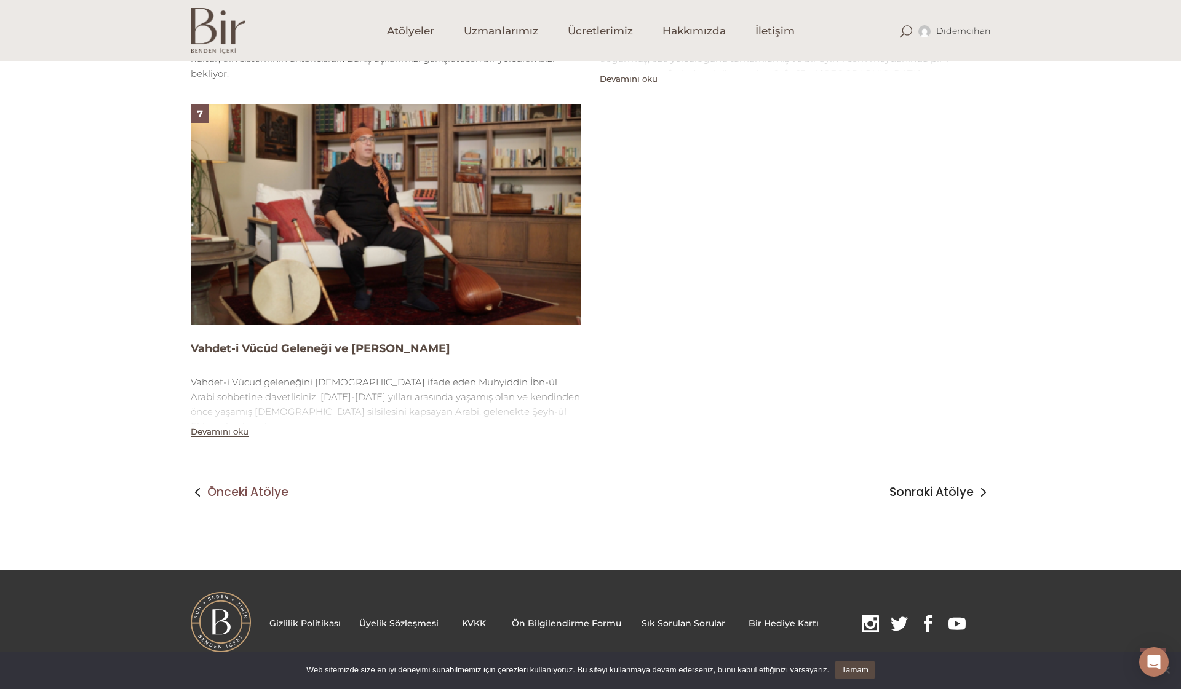
click at [222, 490] on span "Önceki Atölye" at bounding box center [247, 492] width 81 height 15
click at [198, 492] on span at bounding box center [198, 492] width 14 height 15
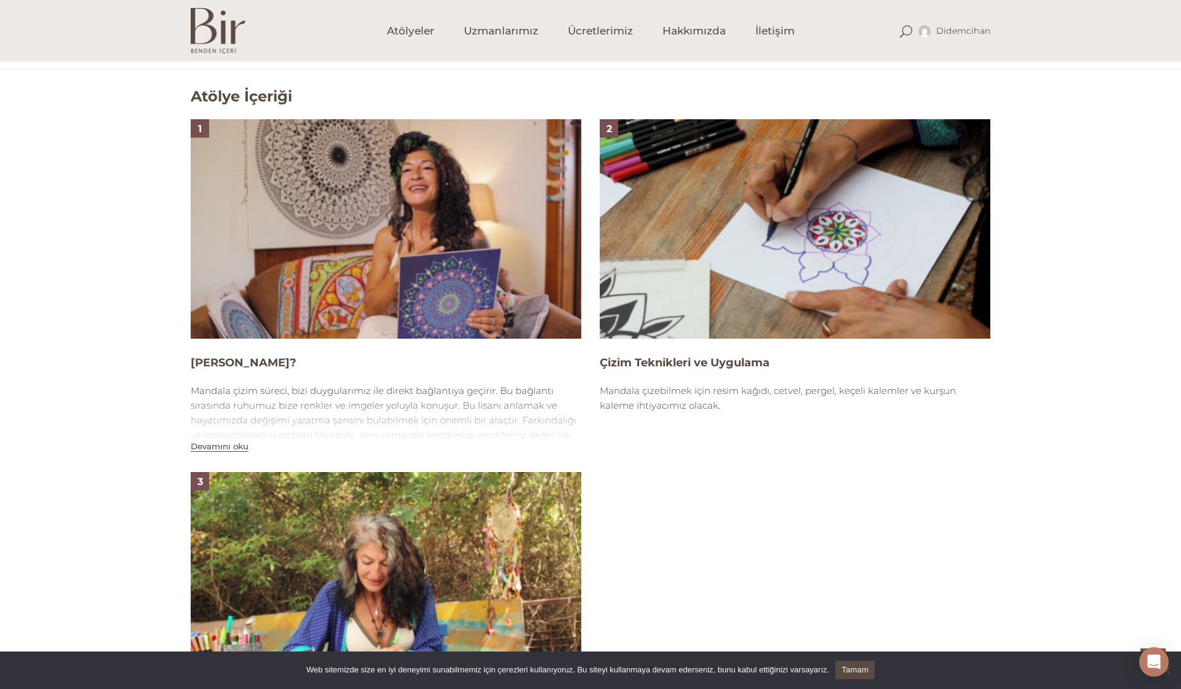
scroll to position [759, 0]
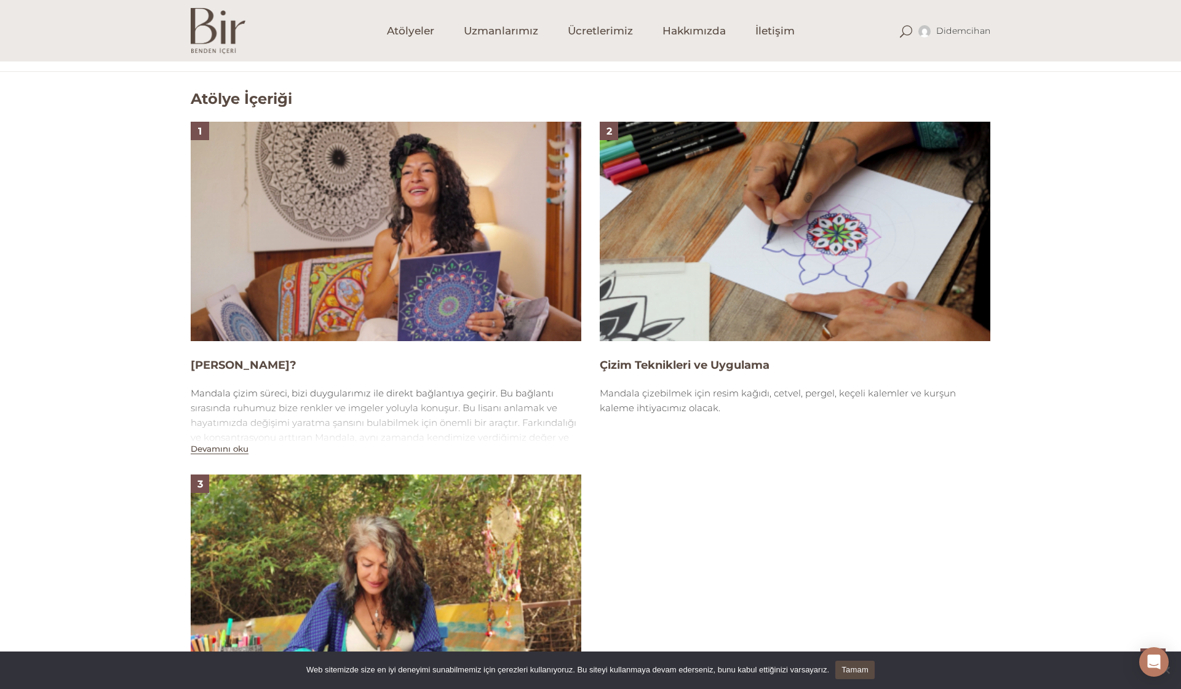
click at [501, 251] on img at bounding box center [386, 232] width 391 height 220
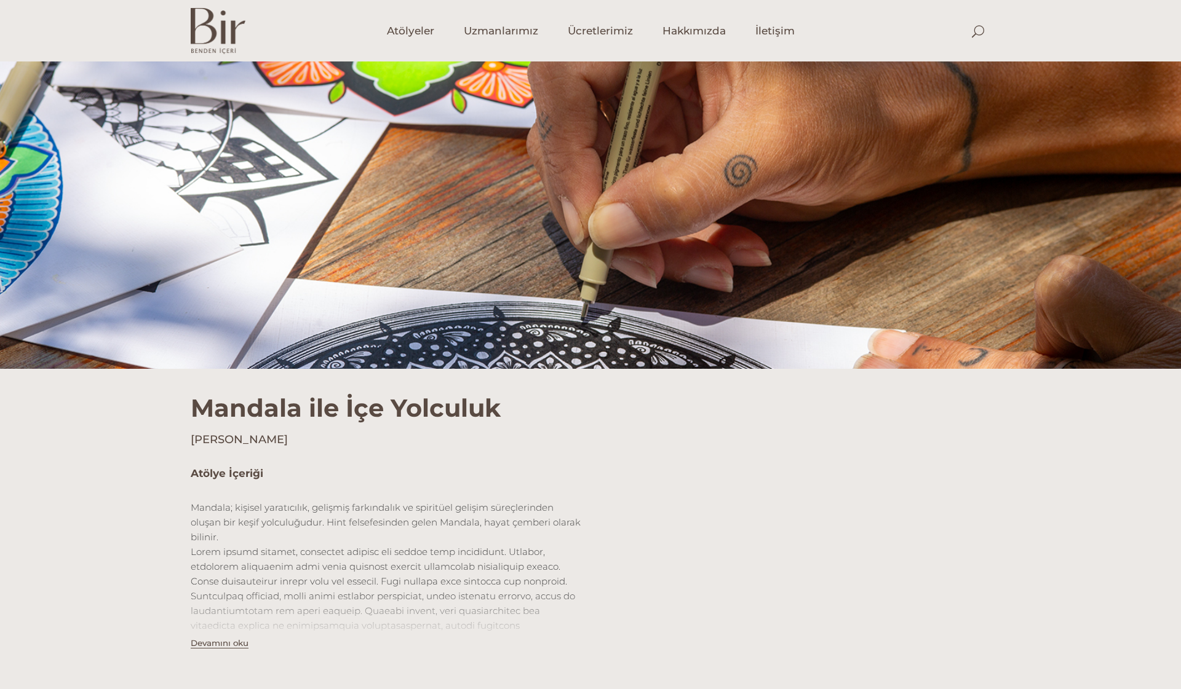
scroll to position [759, 0]
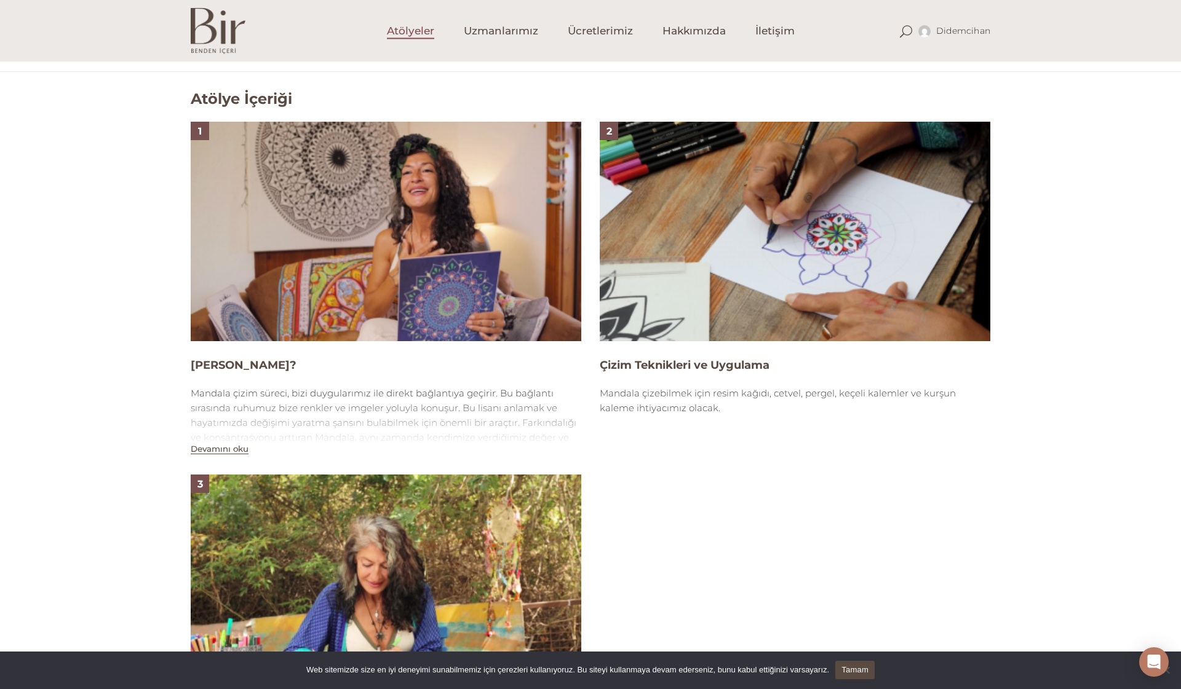
click at [411, 34] on span "Atölyeler" at bounding box center [410, 31] width 47 height 14
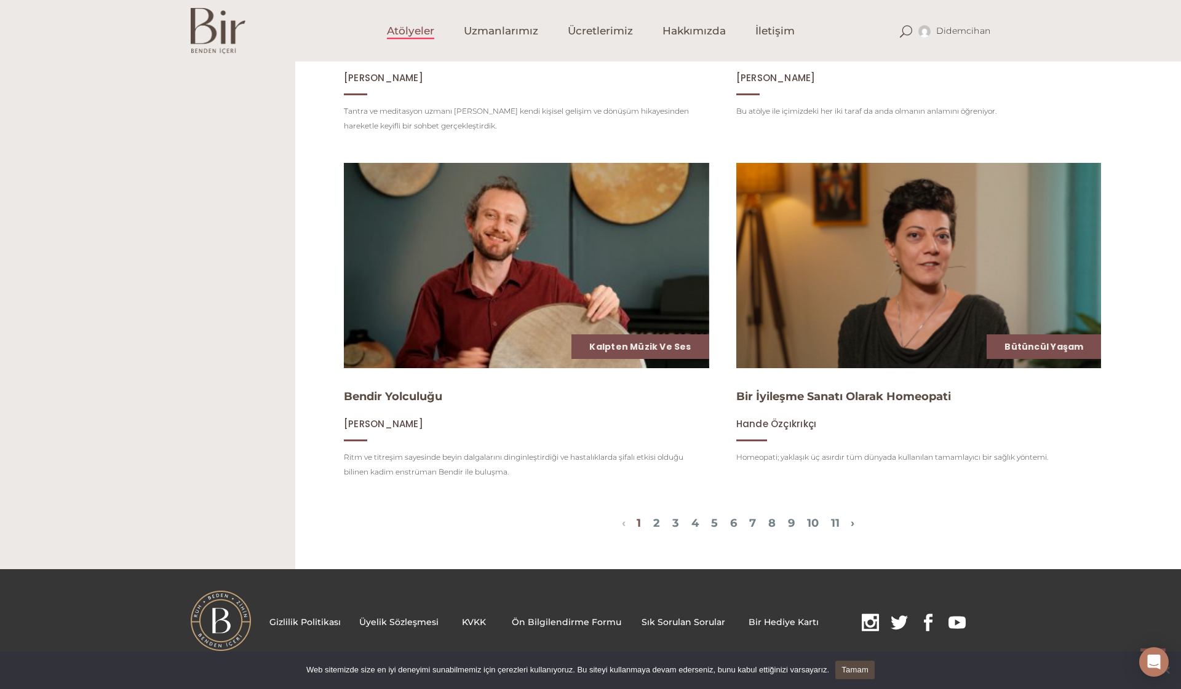
scroll to position [1461, 0]
click at [902, 256] on img at bounding box center [919, 267] width 376 height 212
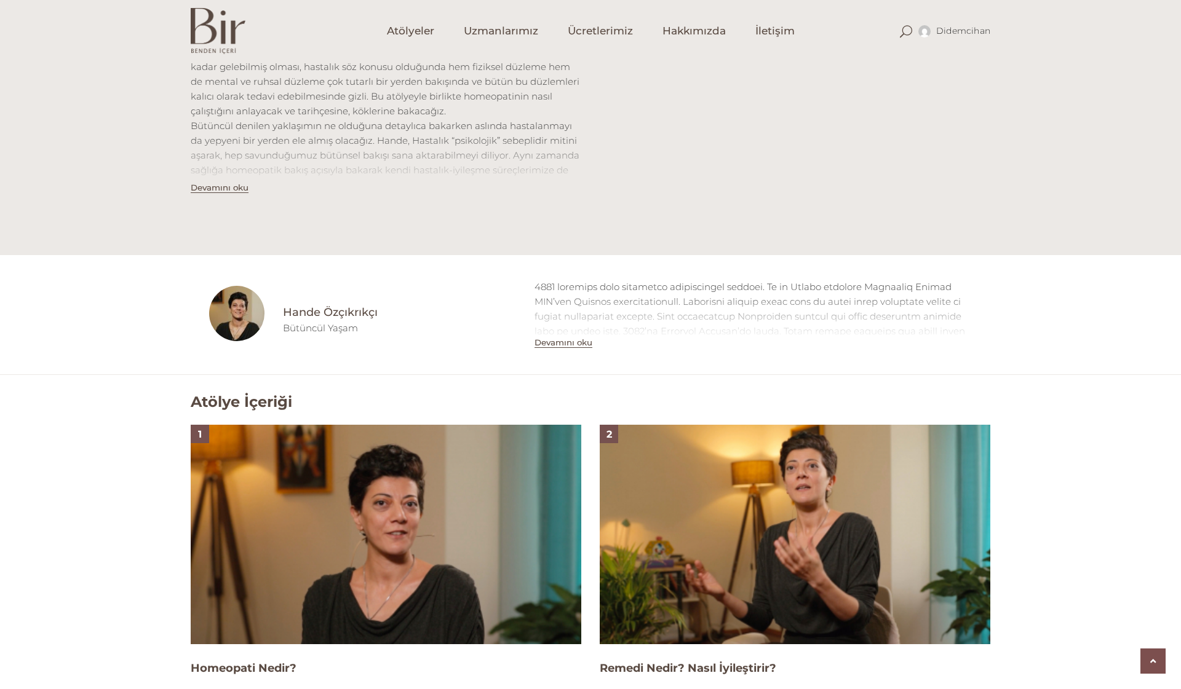
scroll to position [632, 0]
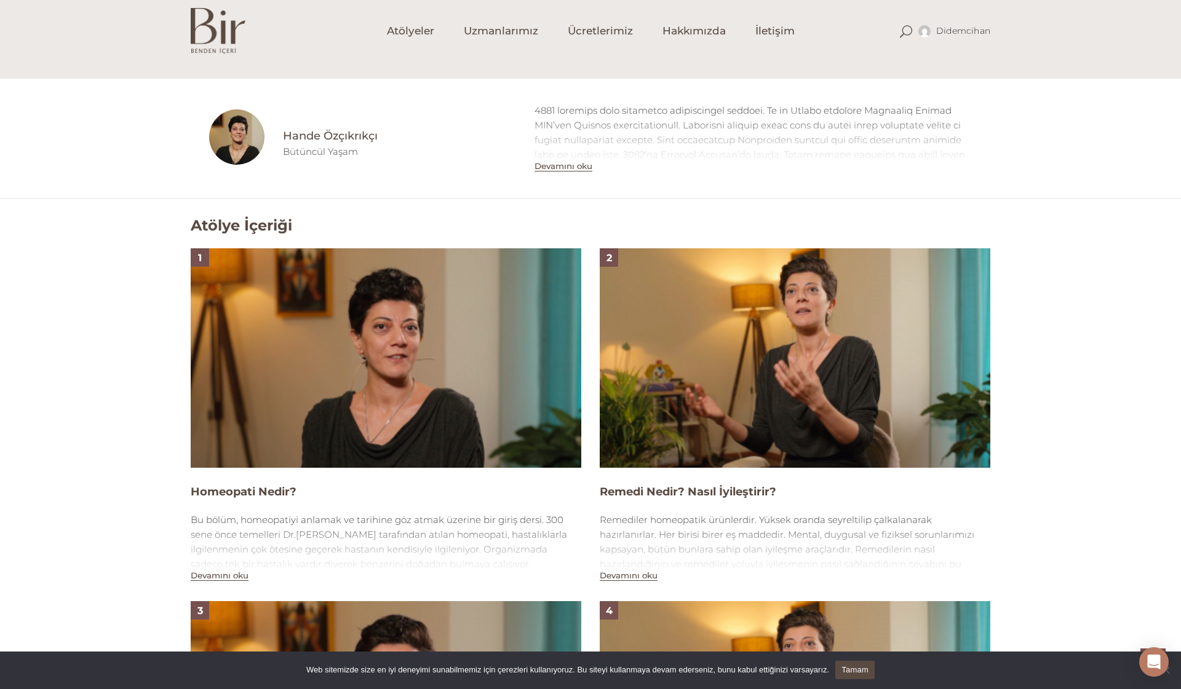
click at [403, 330] on img at bounding box center [386, 358] width 391 height 220
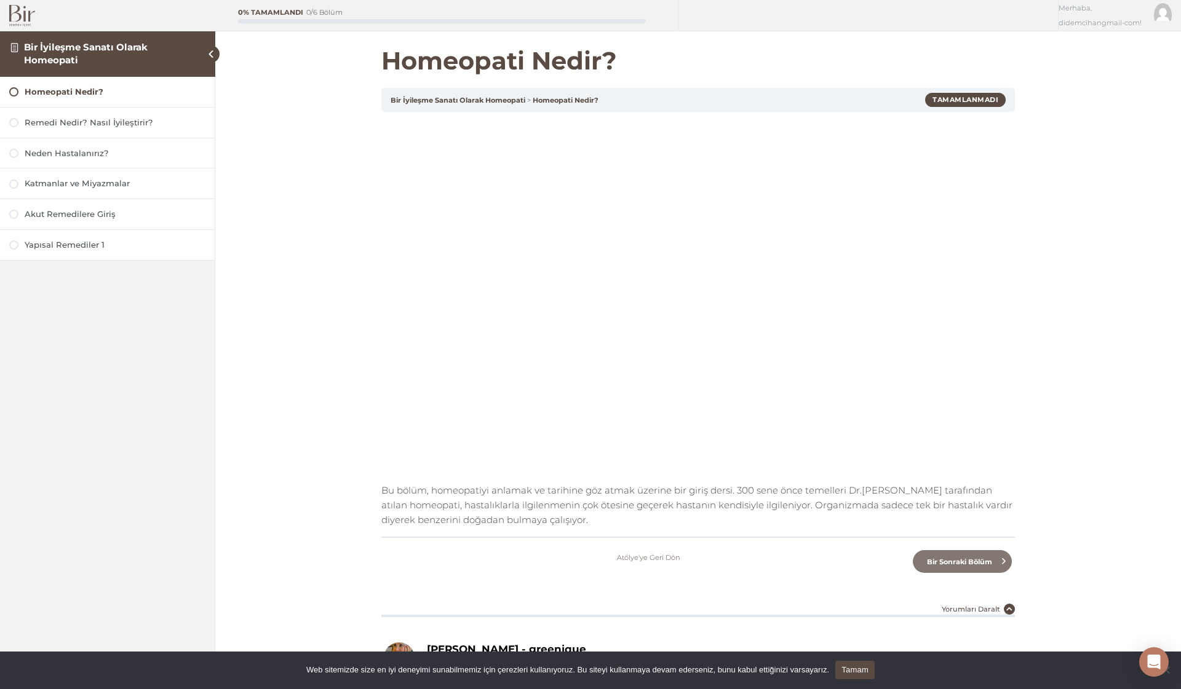
click at [961, 562] on span "Bir Sonraki Bölüm" at bounding box center [958, 562] width 79 height 9
